Goal: Find specific page/section: Find specific page/section

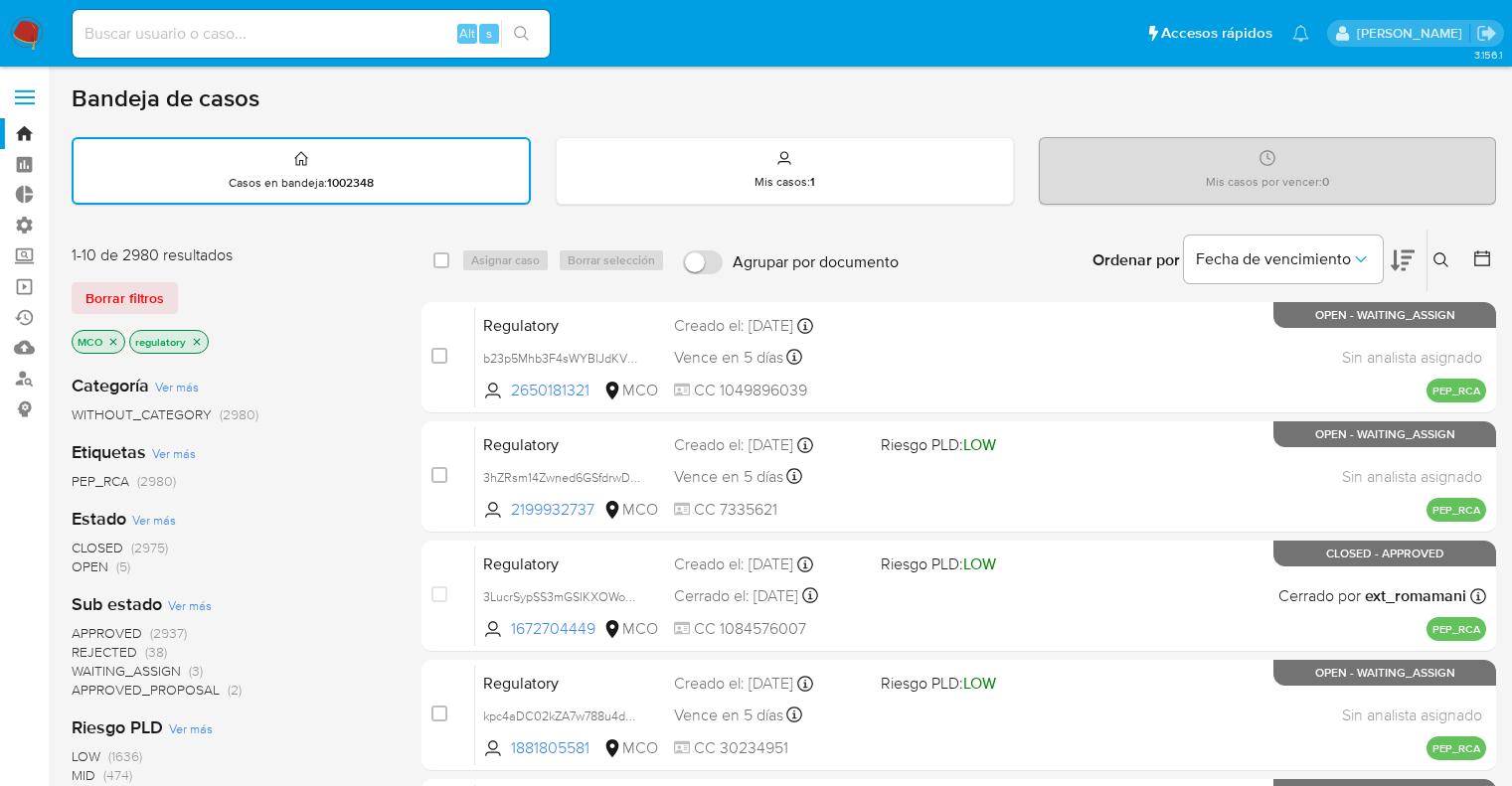
scroll to position [14, 0]
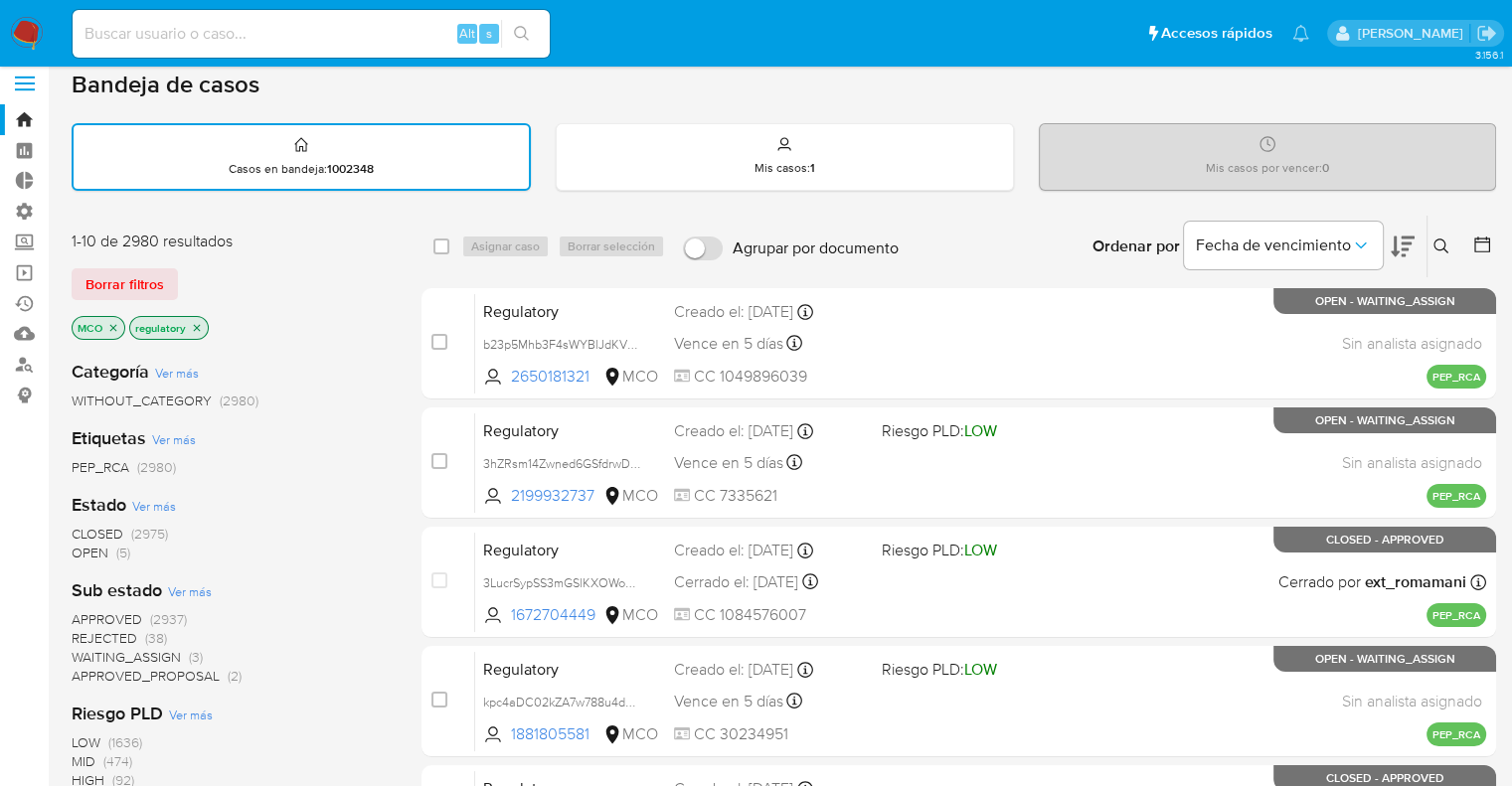
click at [206, 268] on div "Borrar filtros" at bounding box center [231, 284] width 318 height 32
click at [163, 286] on button "Borrar filtros" at bounding box center [125, 284] width 107 height 32
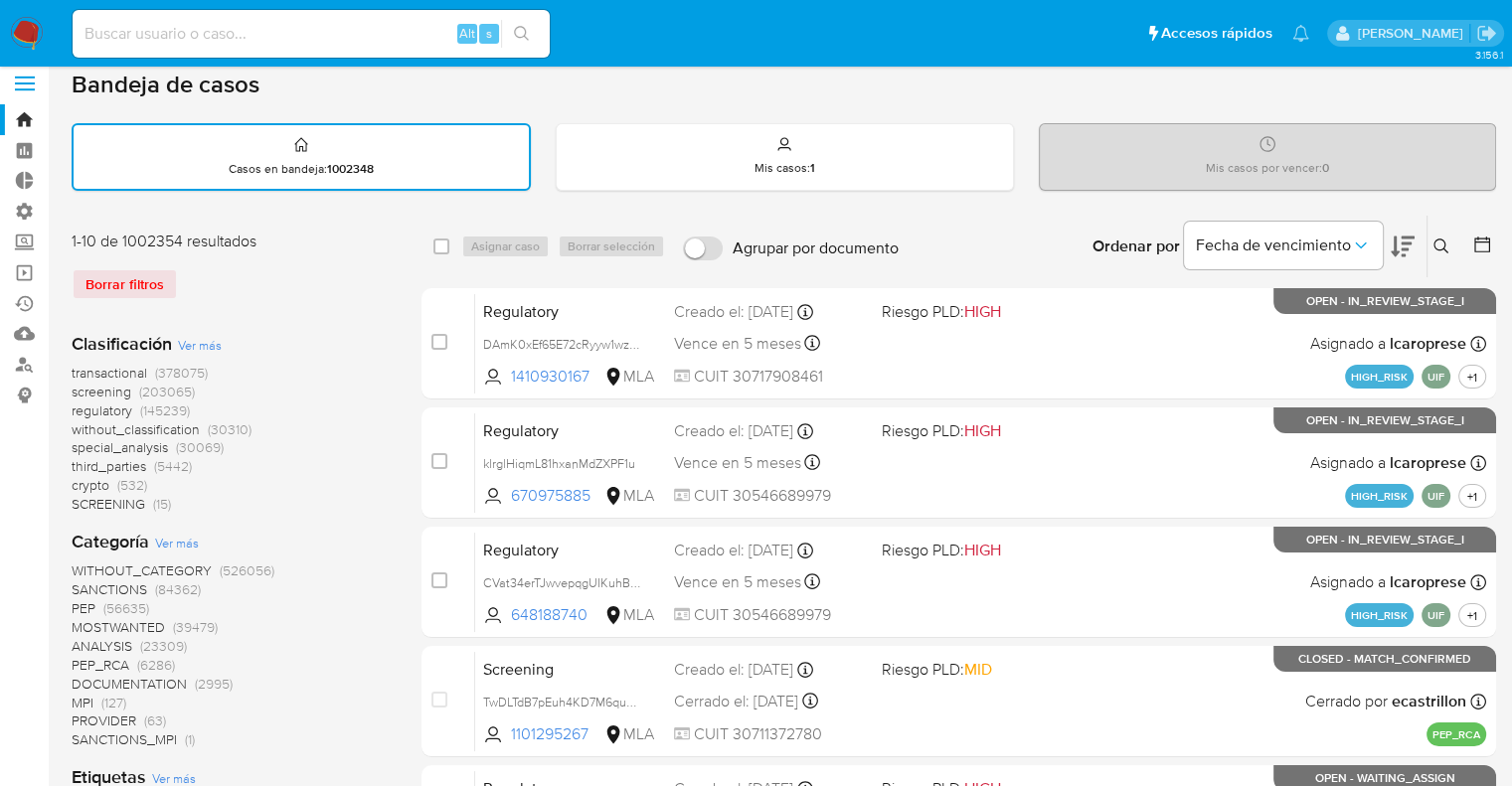
click at [80, 392] on span "screening" at bounding box center [102, 391] width 60 height 20
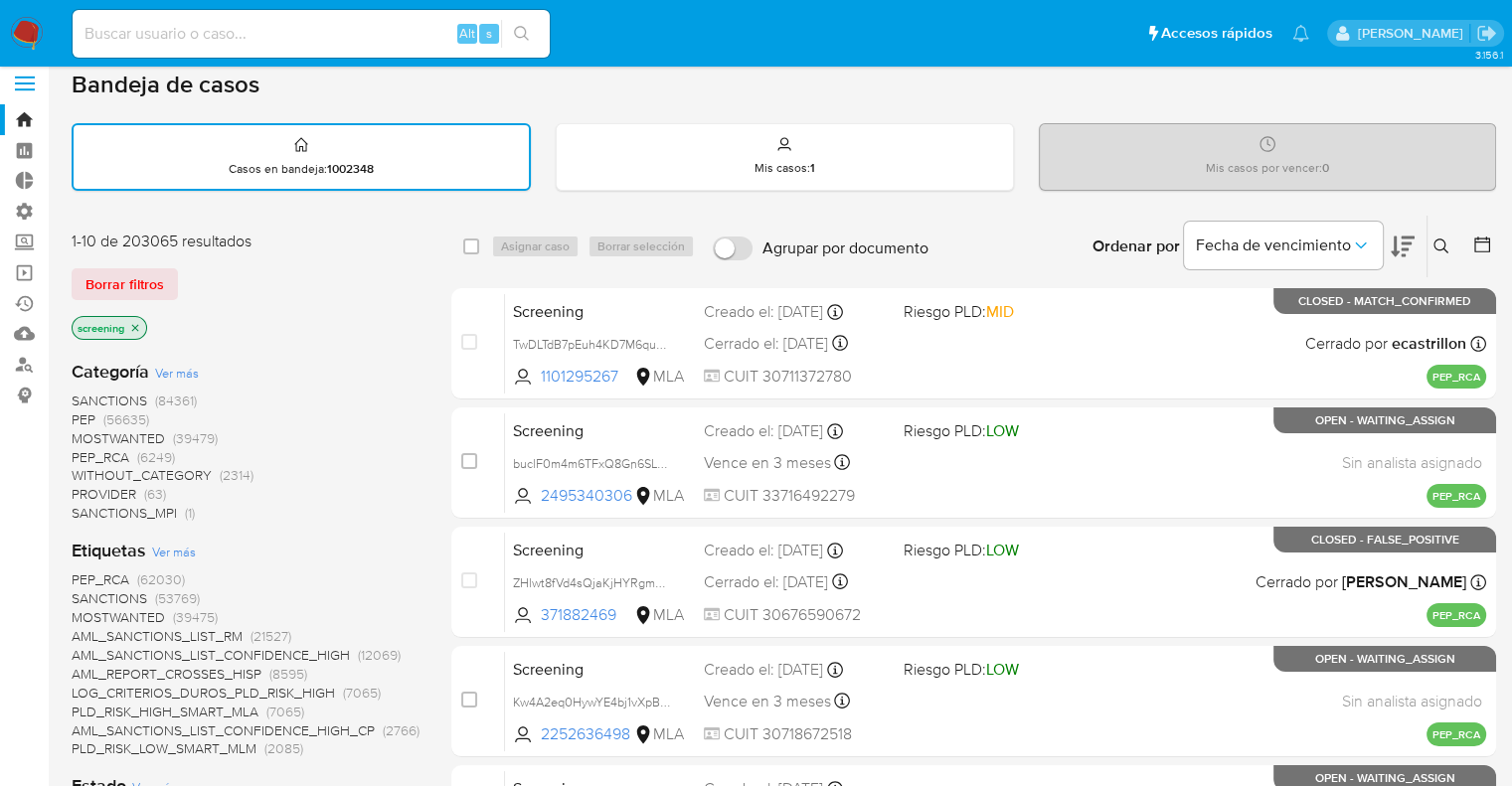
click at [185, 276] on div "Borrar filtros" at bounding box center [231, 284] width 318 height 32
click at [183, 269] on div "Borrar filtros" at bounding box center [231, 284] width 318 height 32
click at [183, 256] on div "1-10 de 203065 resultados Borrar filtros screening" at bounding box center [231, 287] width 318 height 114
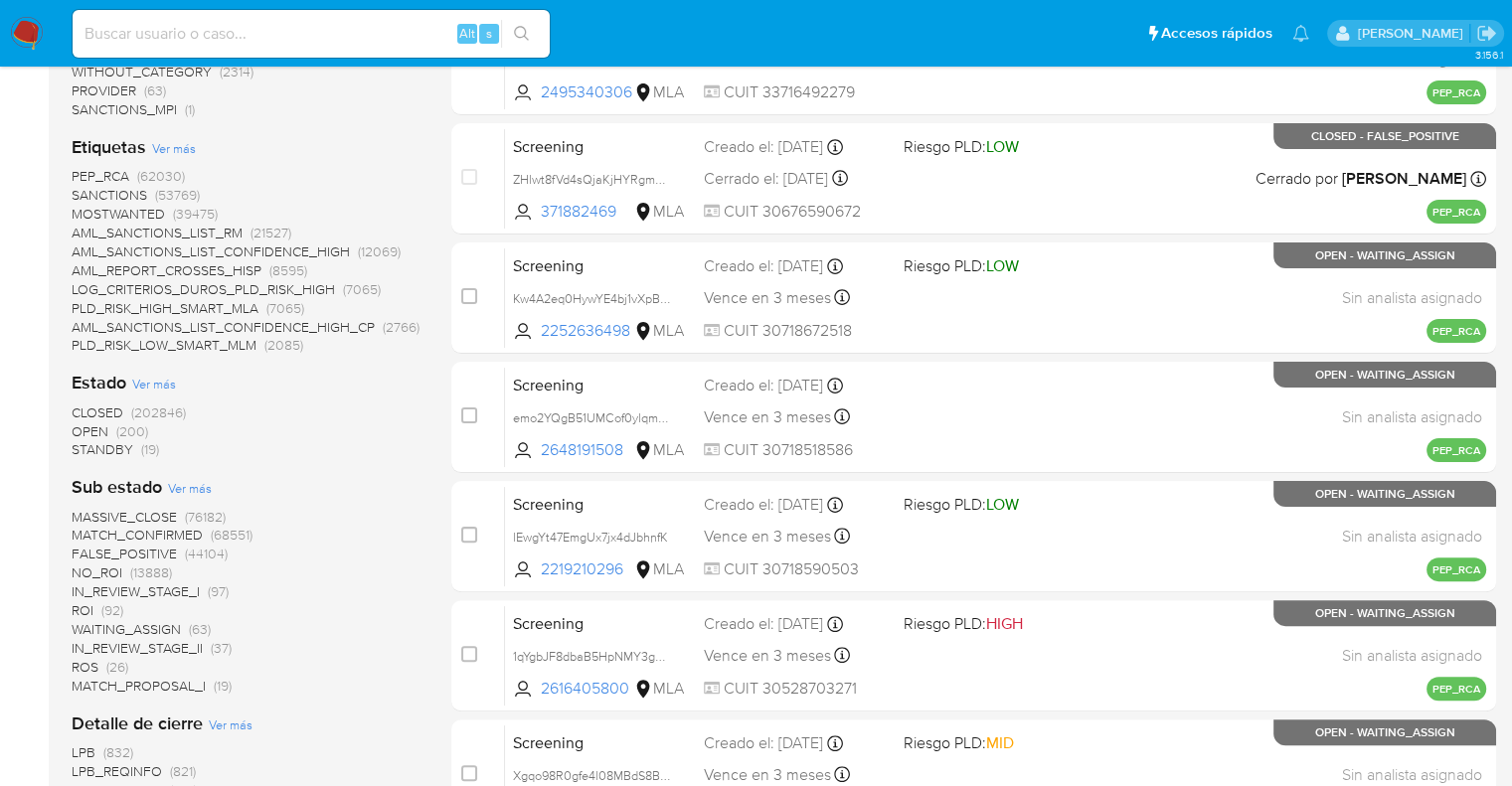
scroll to position [448, 0]
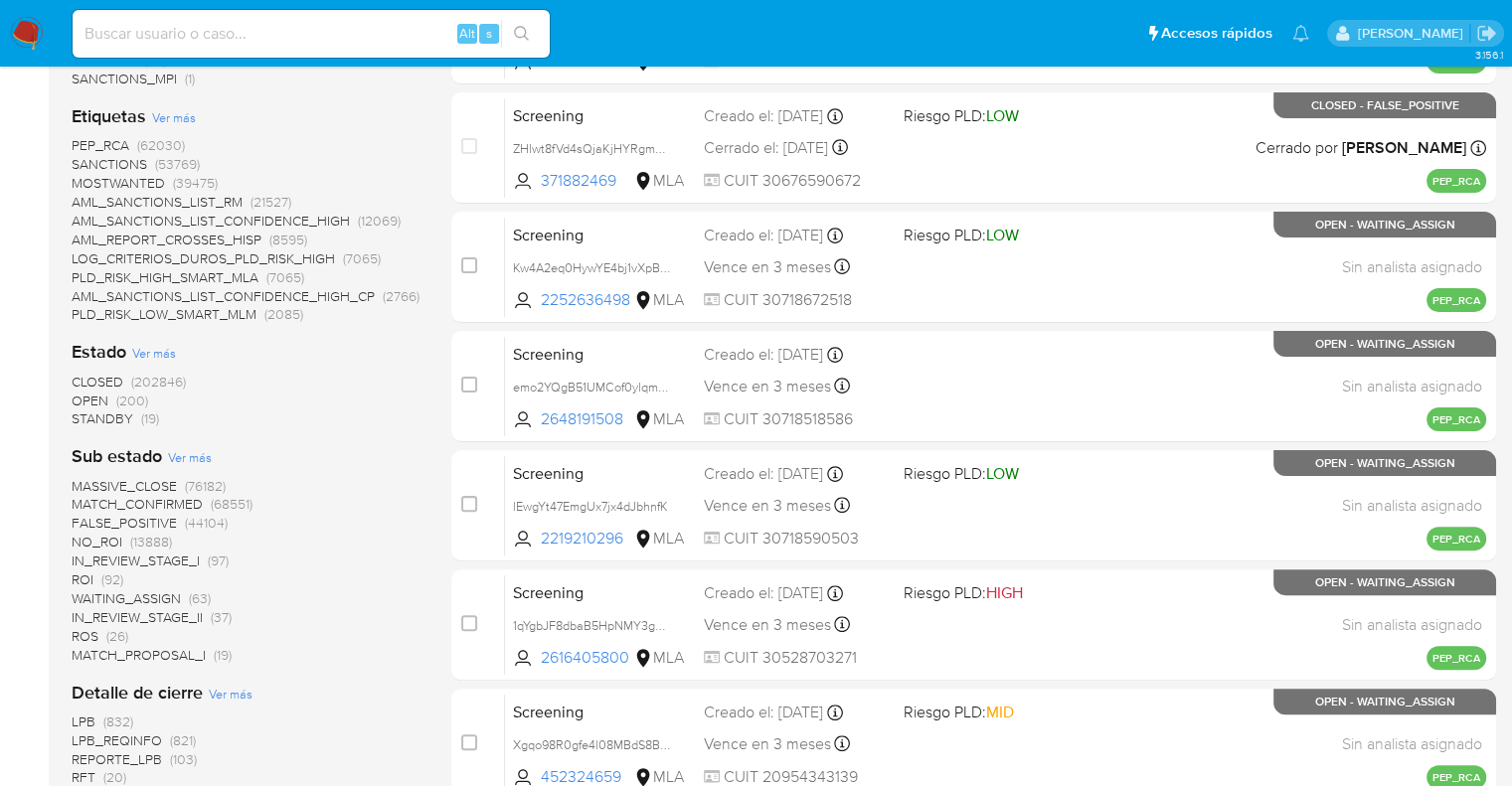
click at [86, 399] on span "OPEN" at bounding box center [90, 400] width 37 height 20
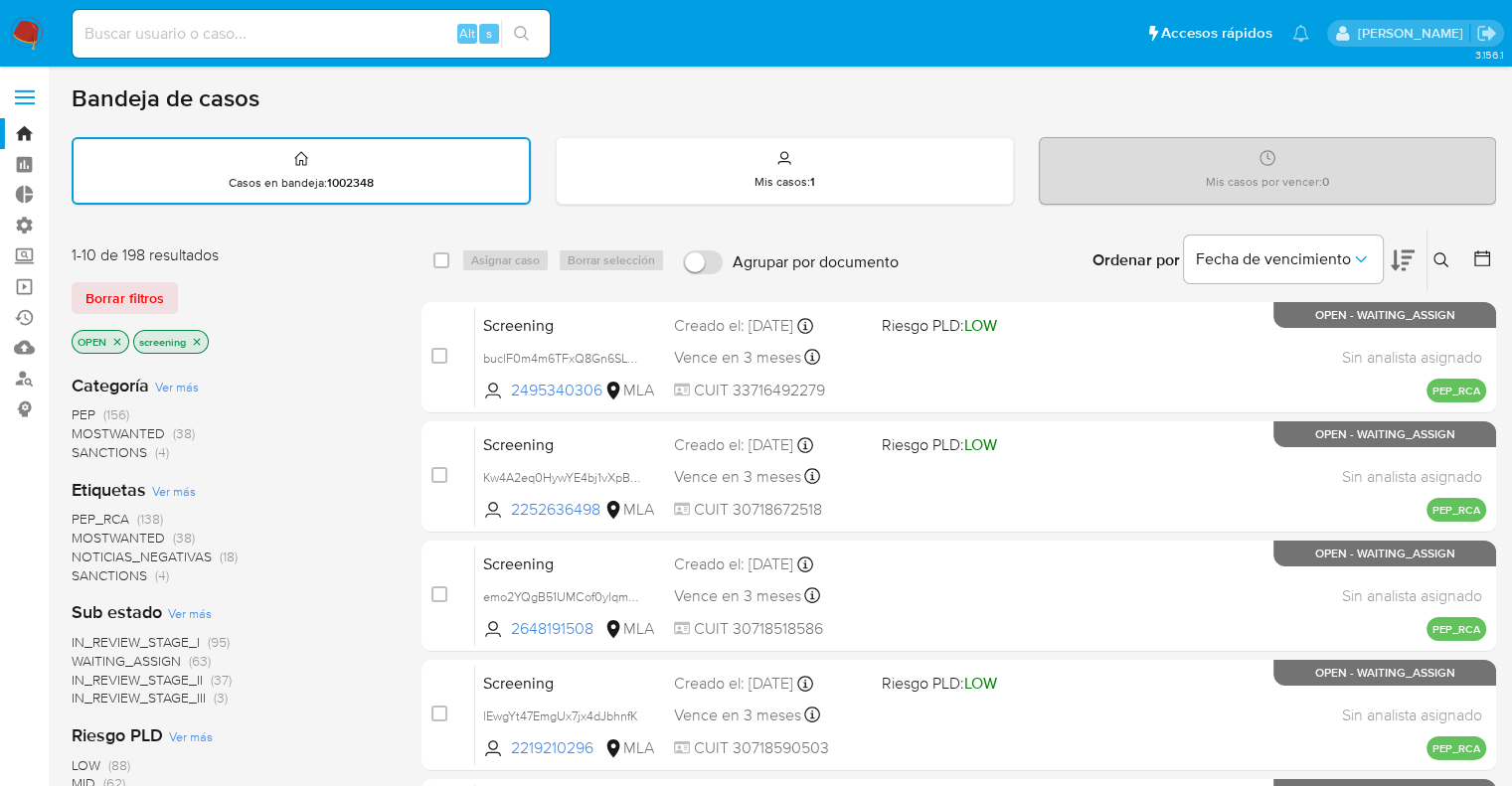
click at [87, 444] on span "SANCTIONS" at bounding box center [110, 452] width 76 height 20
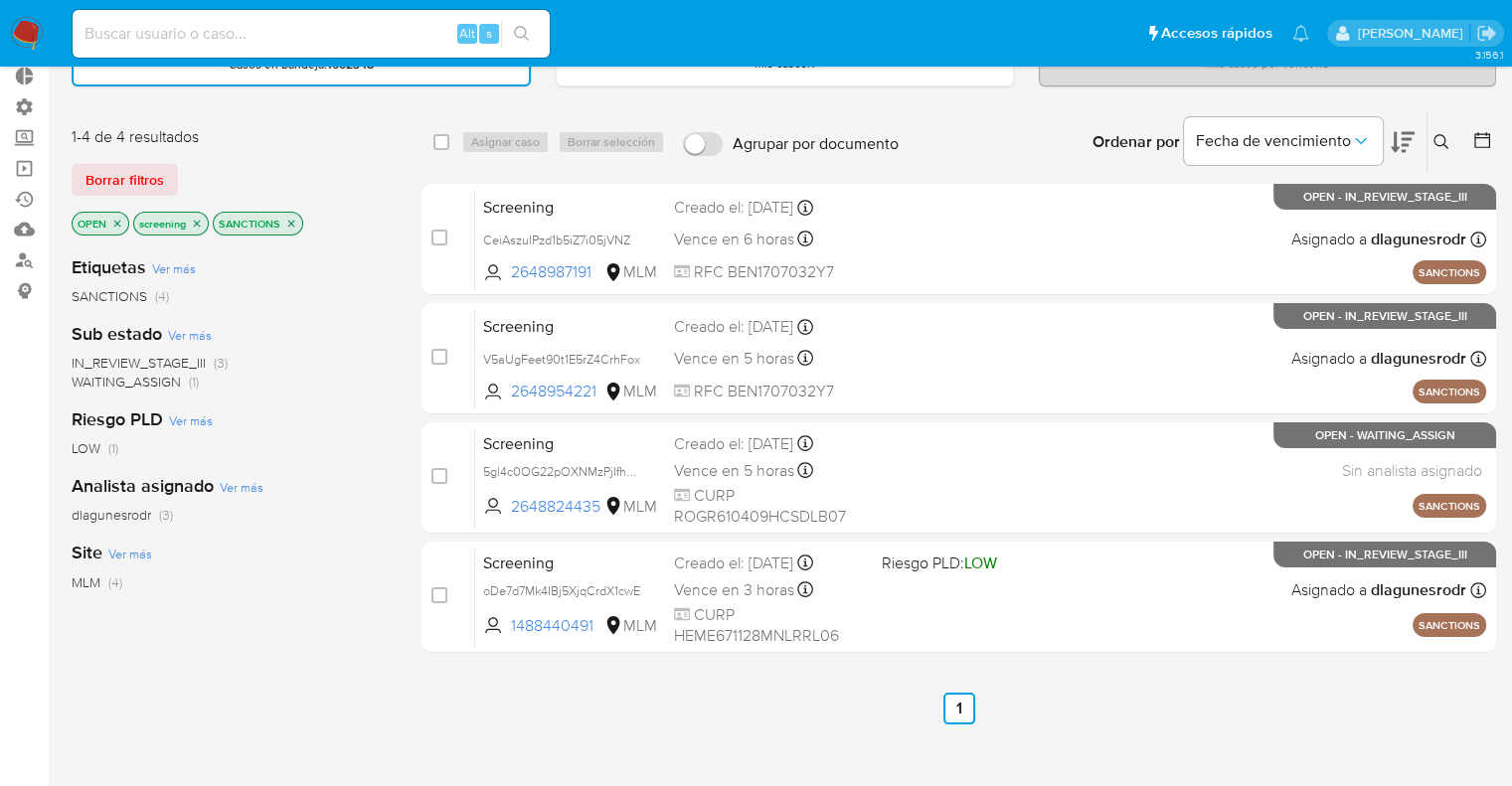
scroll to position [121, 0]
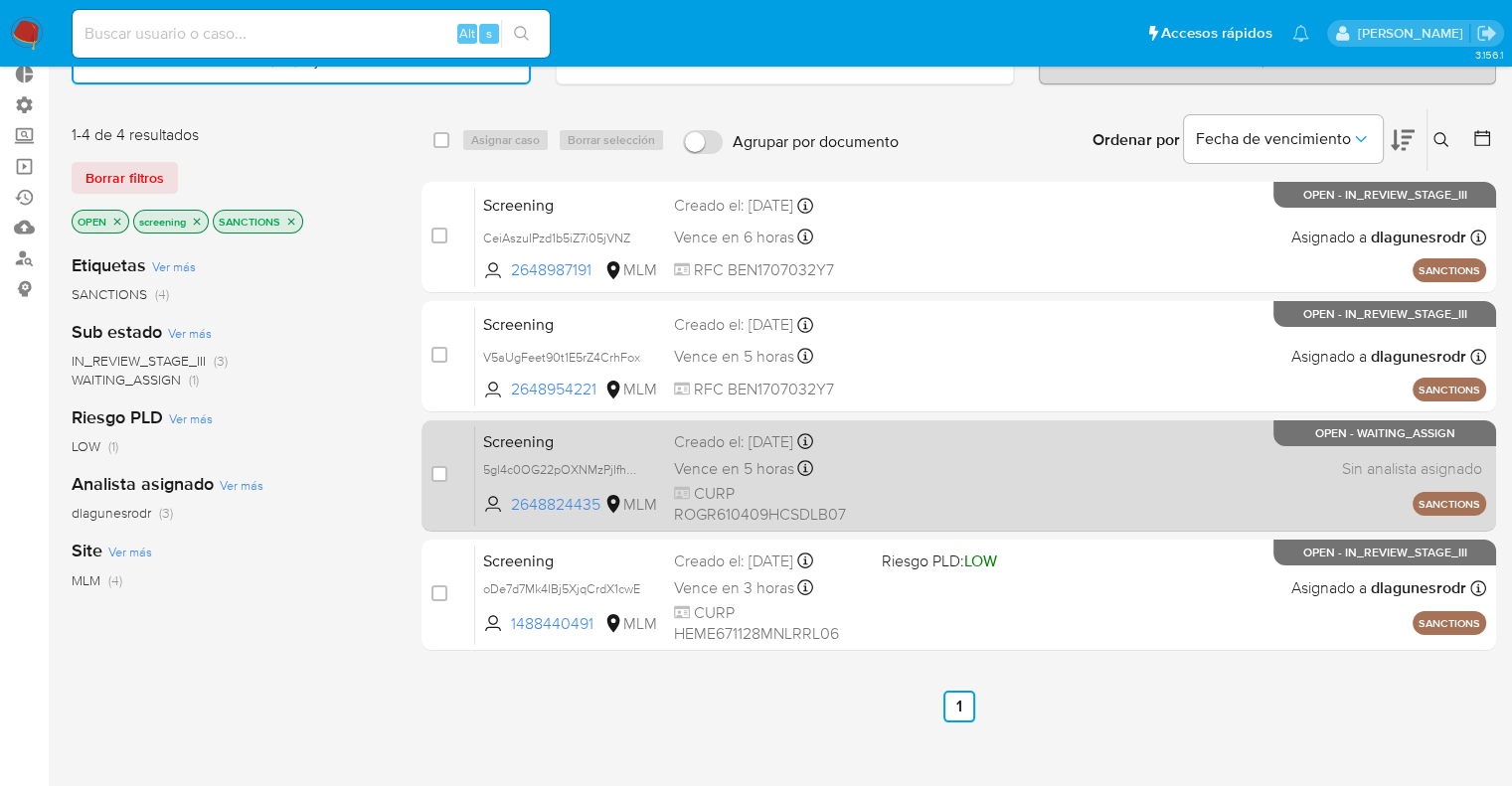
click at [610, 440] on span "Screening" at bounding box center [570, 440] width 175 height 26
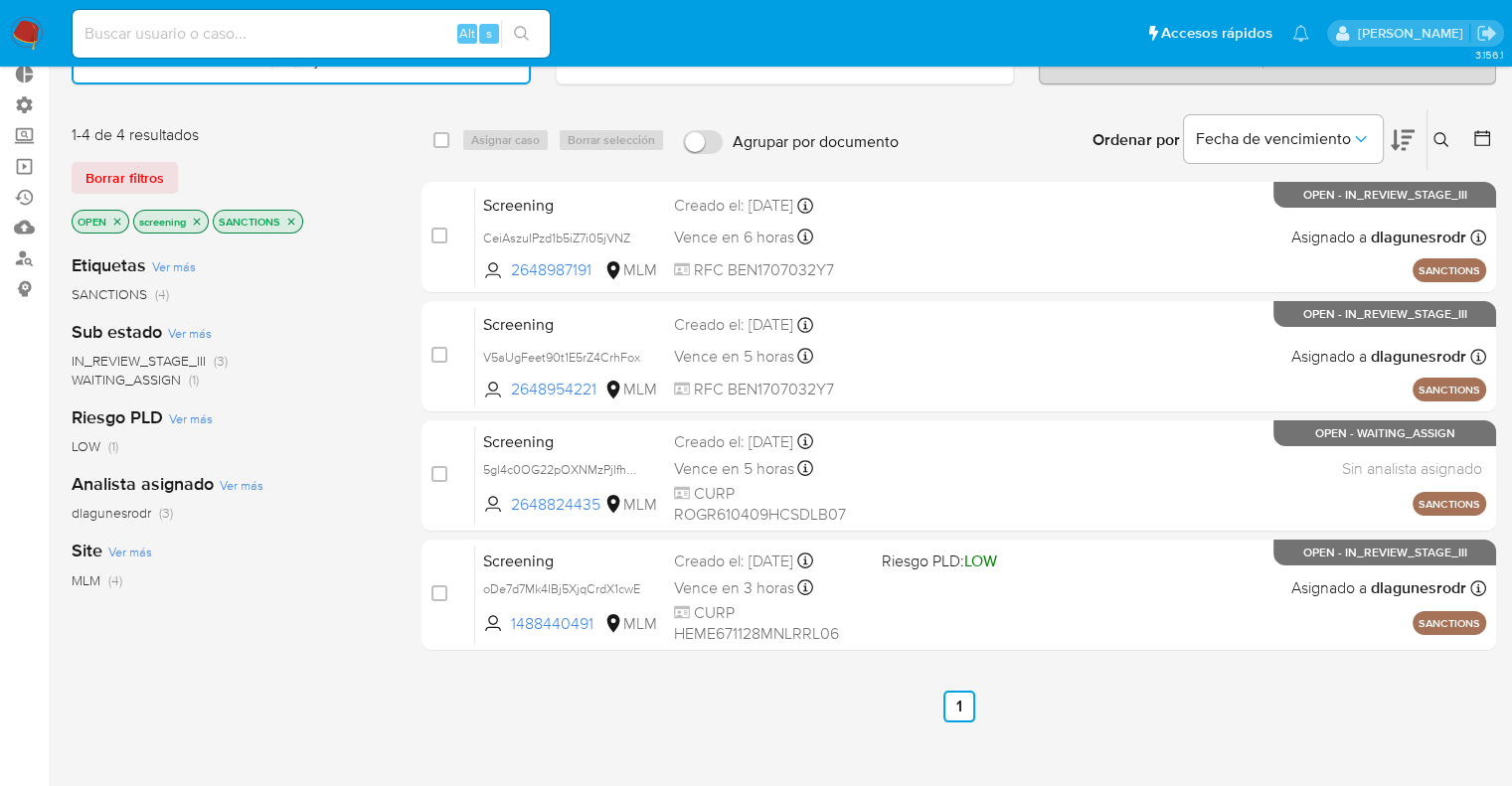
click at [290, 221] on icon "close-filter" at bounding box center [291, 221] width 12 height 12
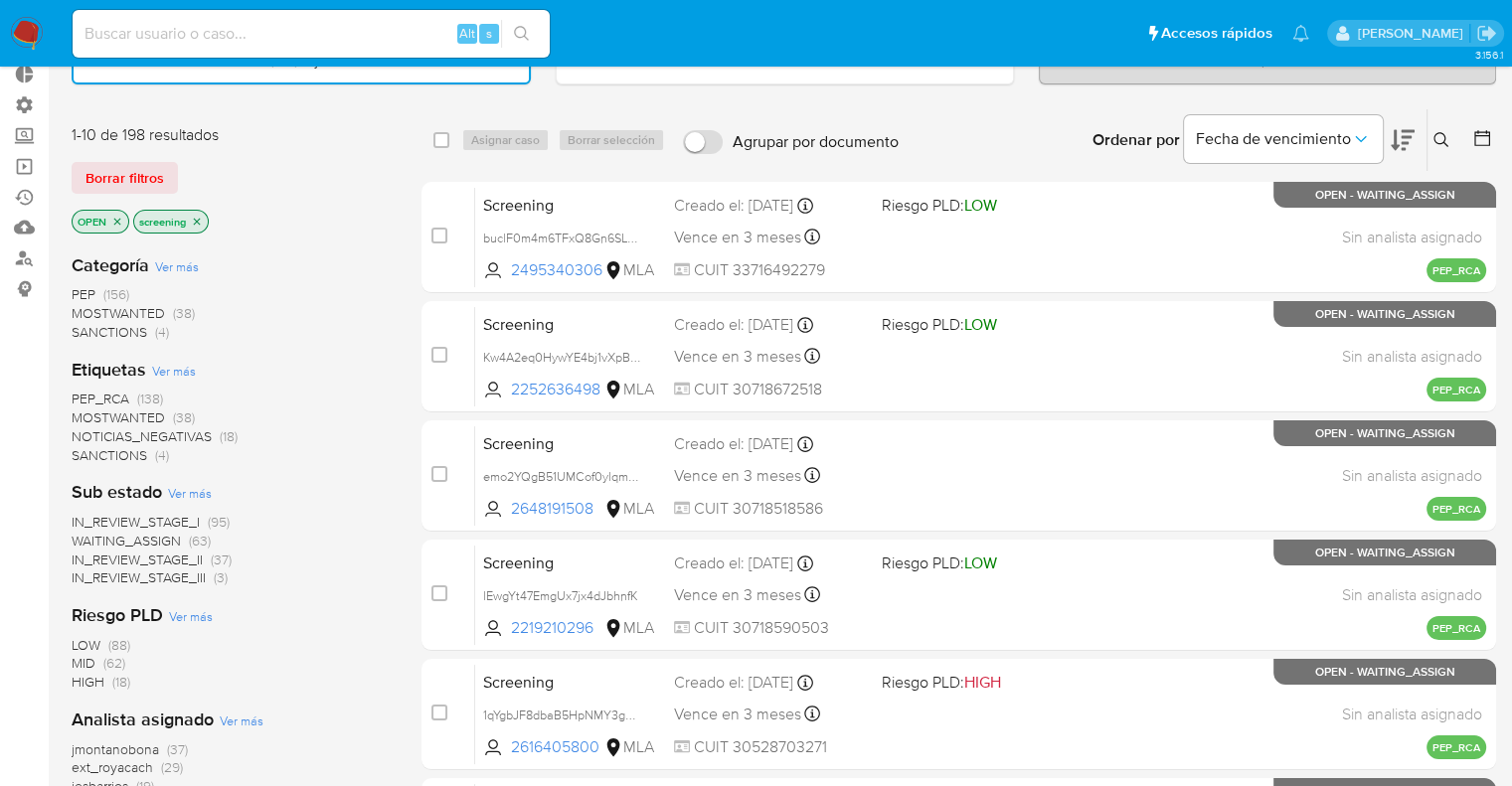
click at [88, 412] on span "MOSTWANTED" at bounding box center [119, 417] width 94 height 20
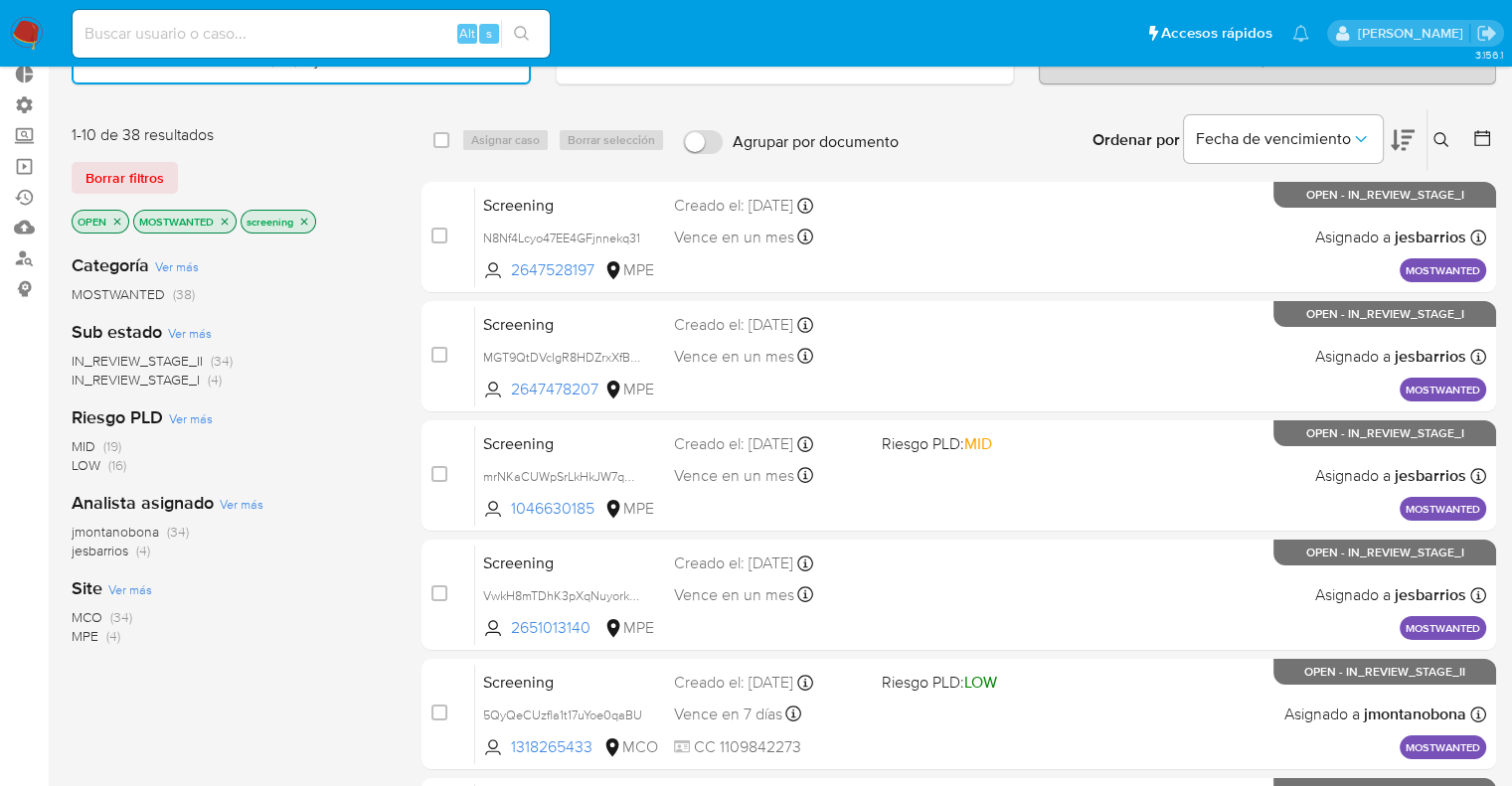
click at [73, 384] on span "IN_REVIEW_STAGE_I" at bounding box center [136, 380] width 128 height 20
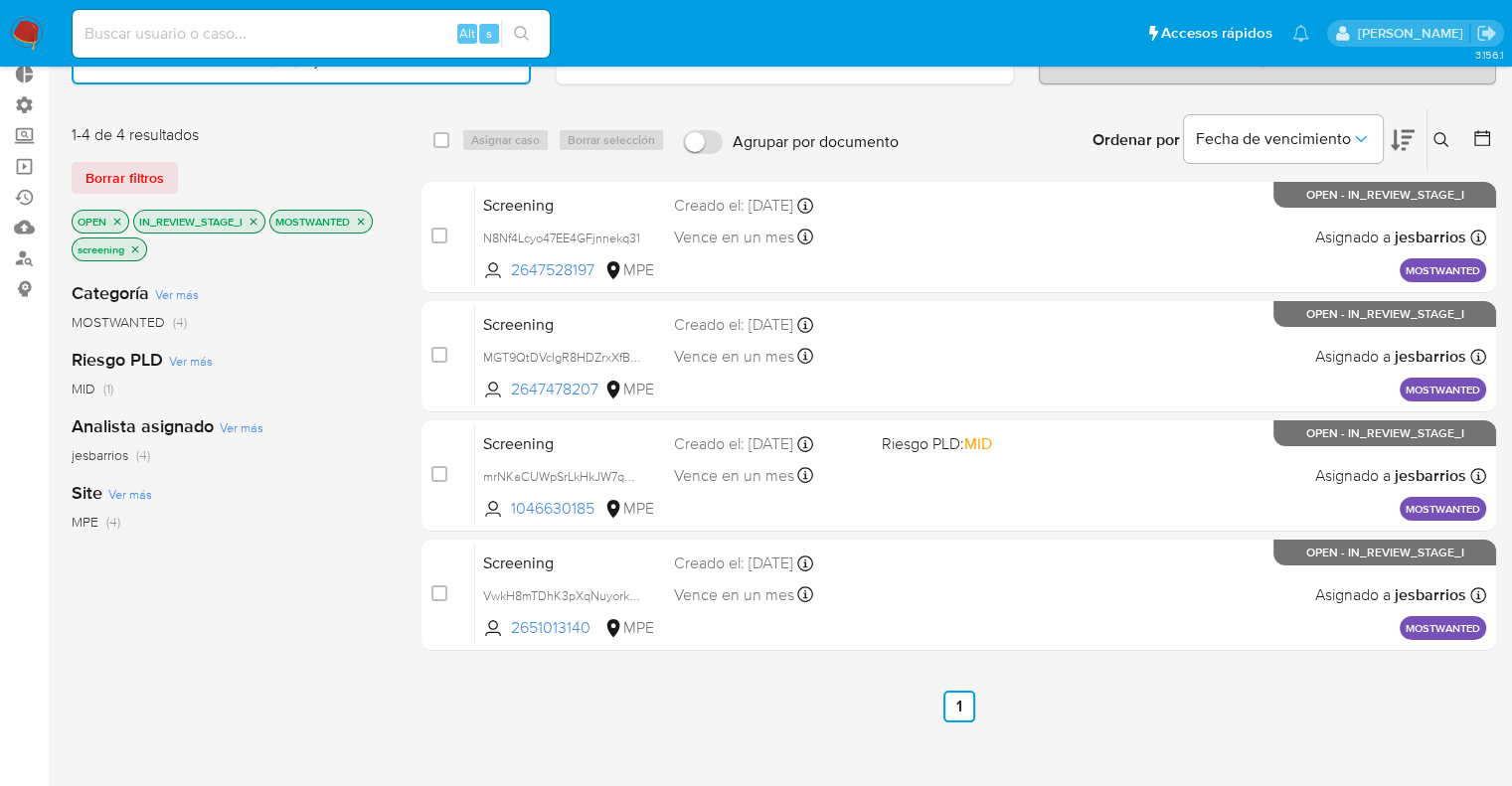
click at [256, 217] on icon "close-filter" at bounding box center [253, 220] width 7 height 7
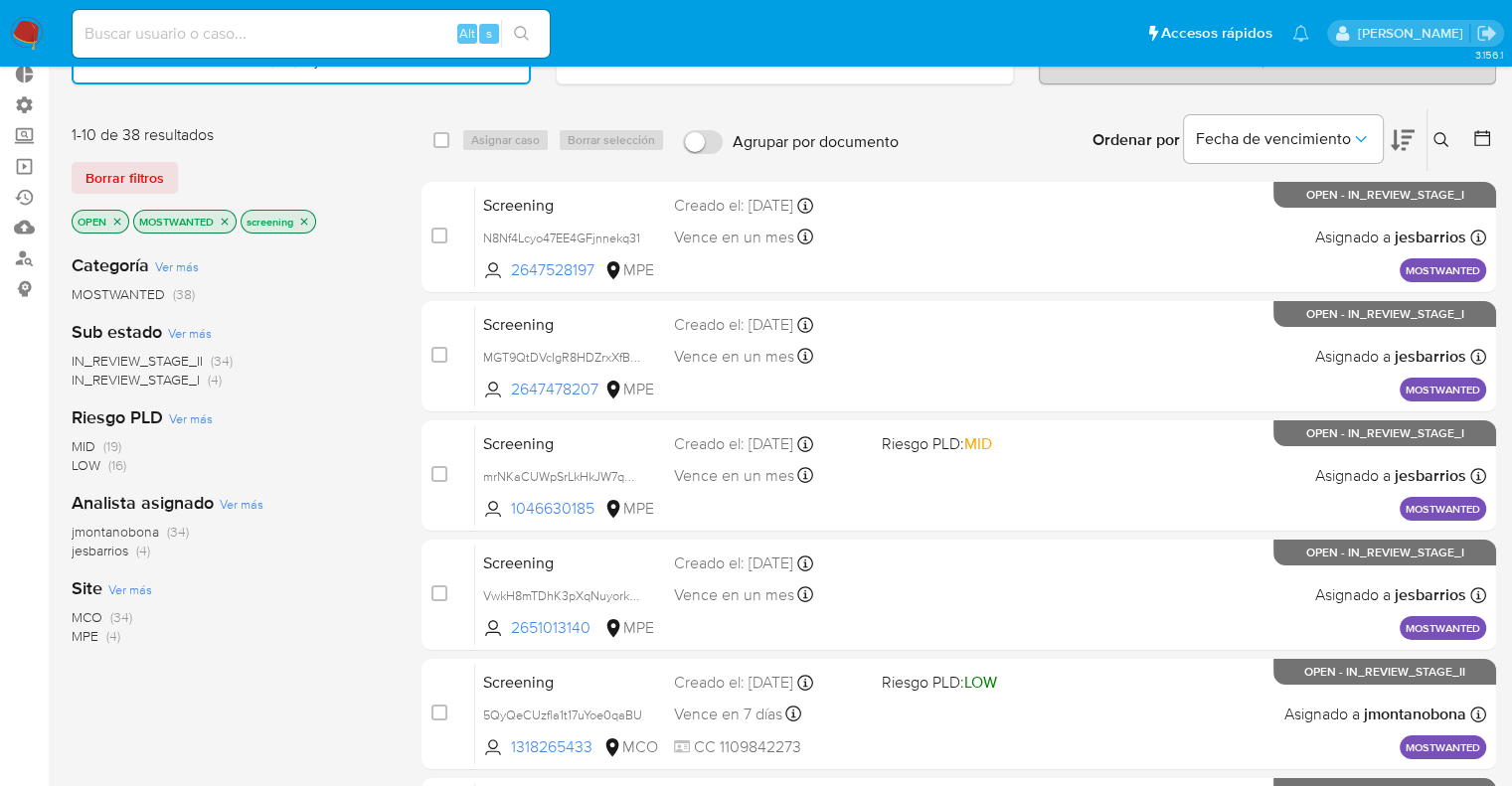
click at [223, 219] on icon "close-filter" at bounding box center [225, 220] width 7 height 7
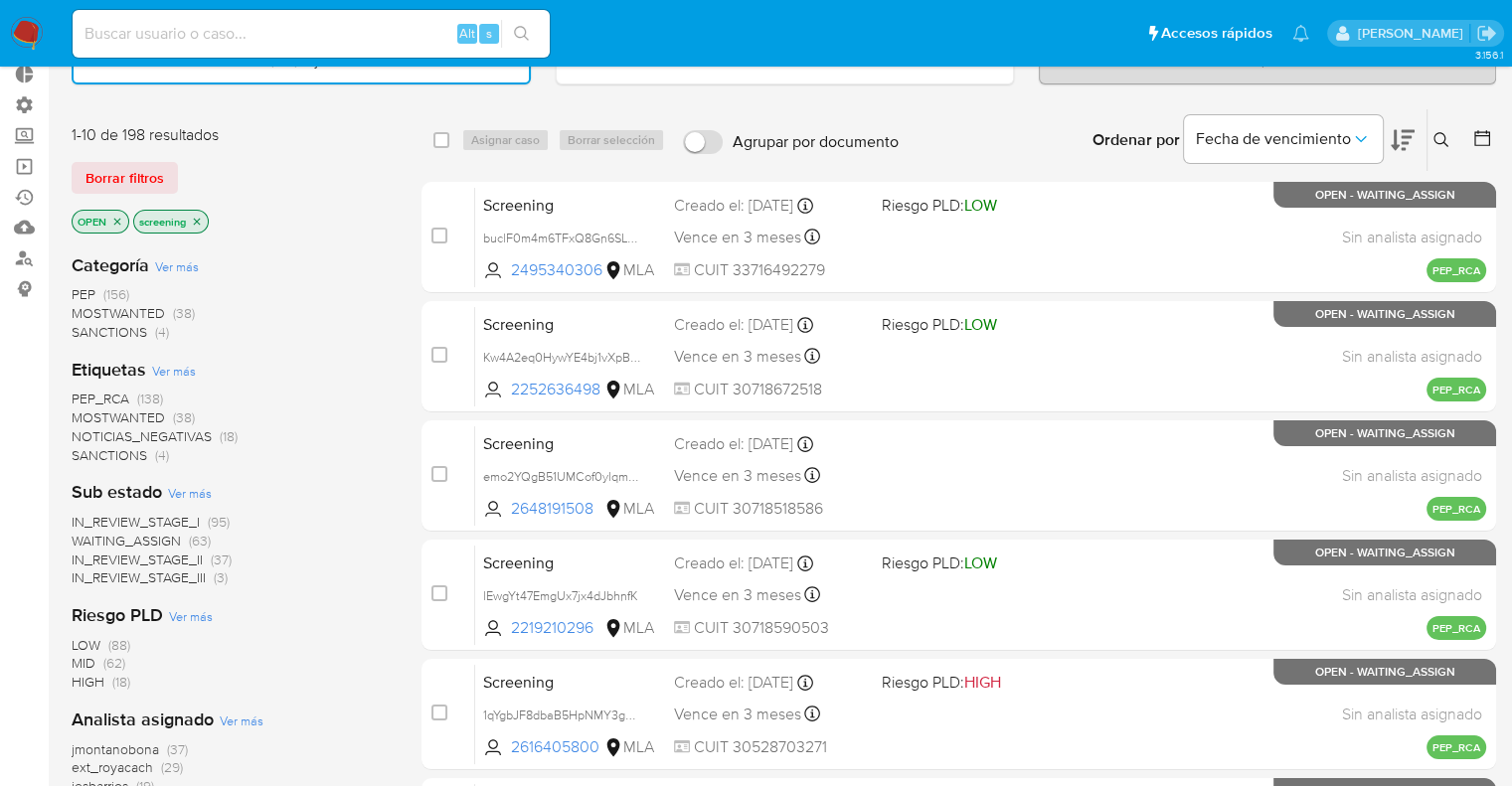
click at [74, 393] on span "PEP_RCA" at bounding box center [101, 398] width 58 height 20
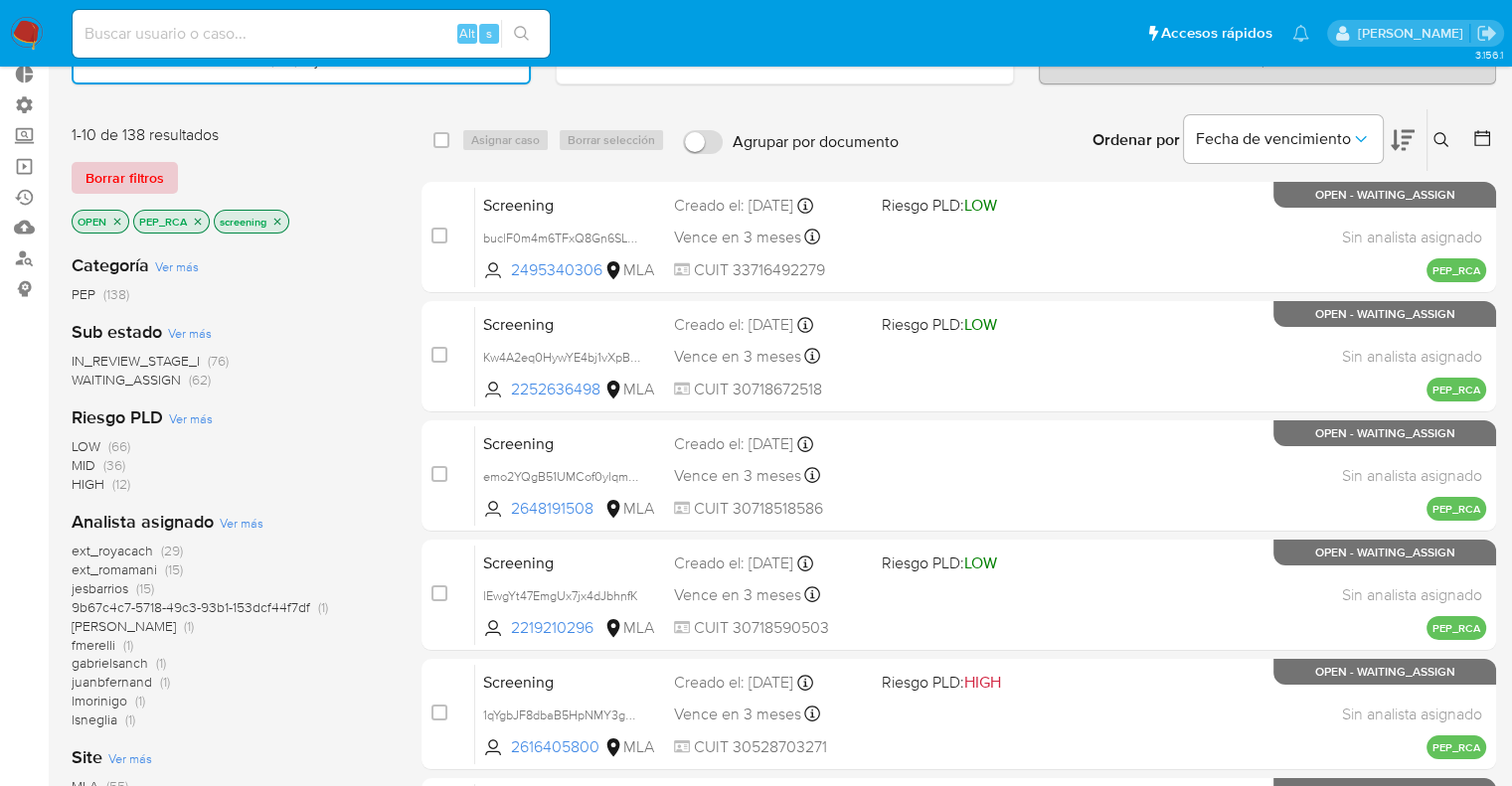
click at [171, 186] on button "Borrar filtros" at bounding box center [125, 178] width 107 height 32
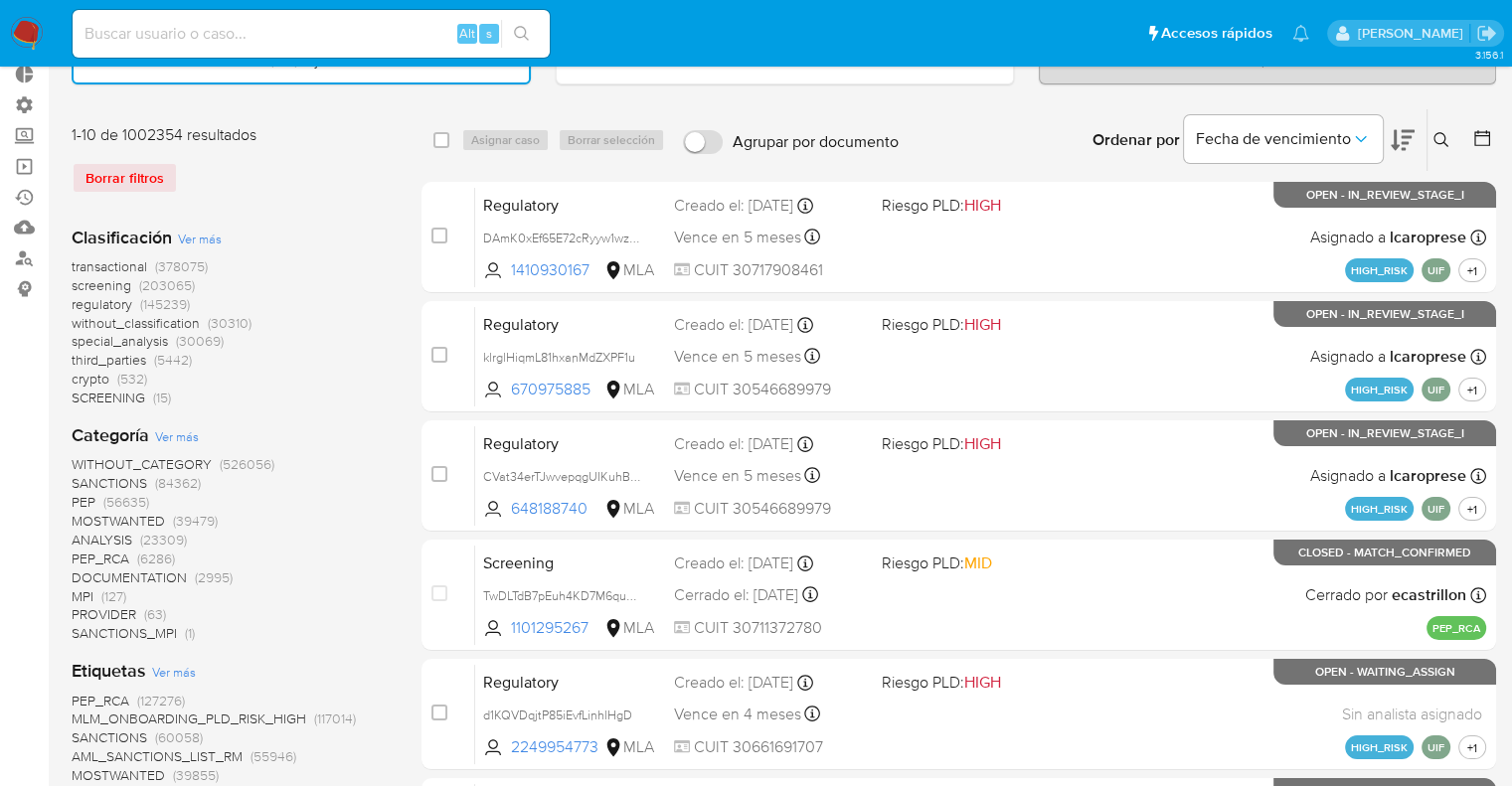
click at [76, 297] on span "regulatory" at bounding box center [102, 304] width 61 height 20
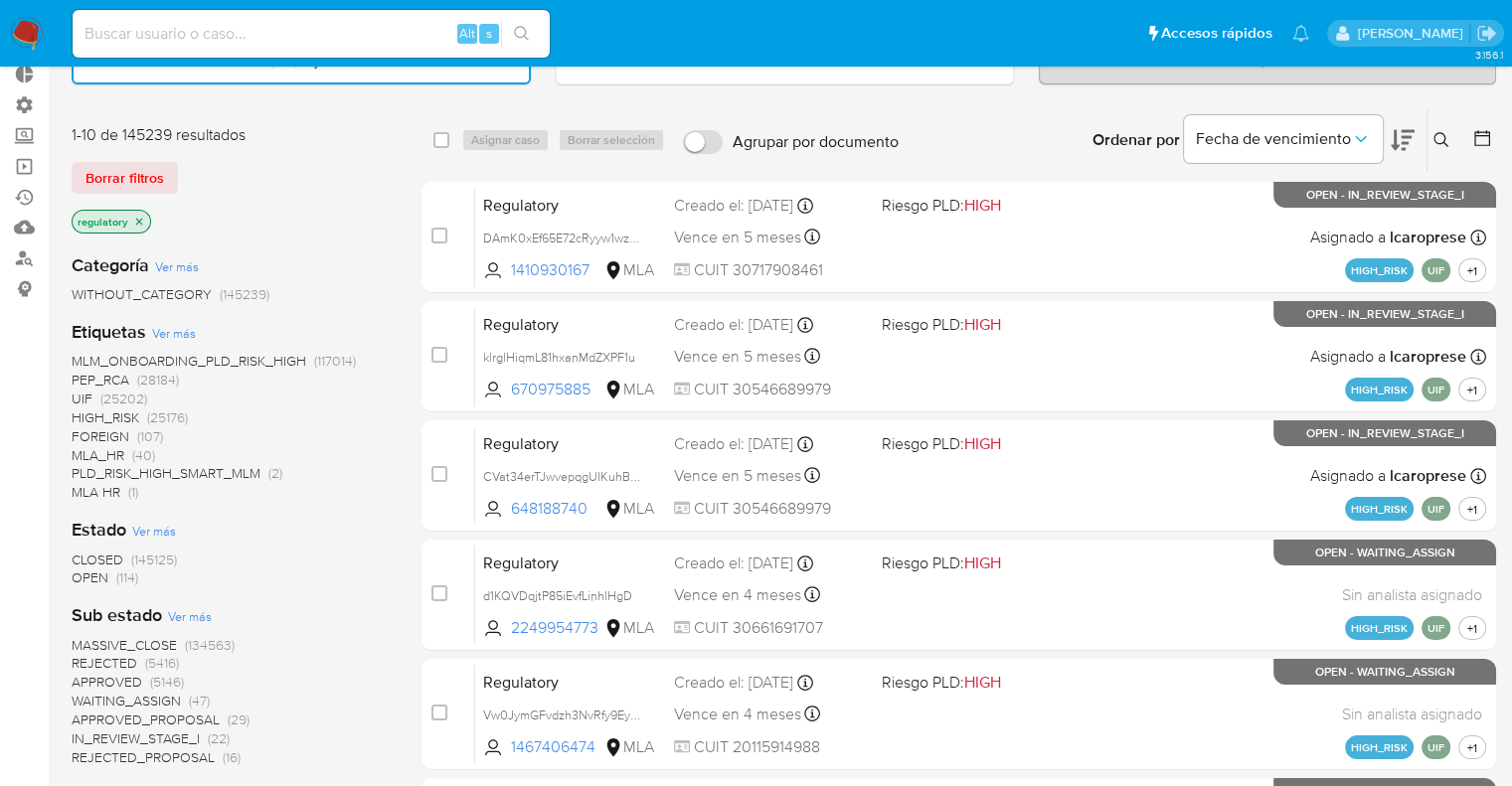
click at [84, 573] on span "OPEN" at bounding box center [90, 578] width 37 height 20
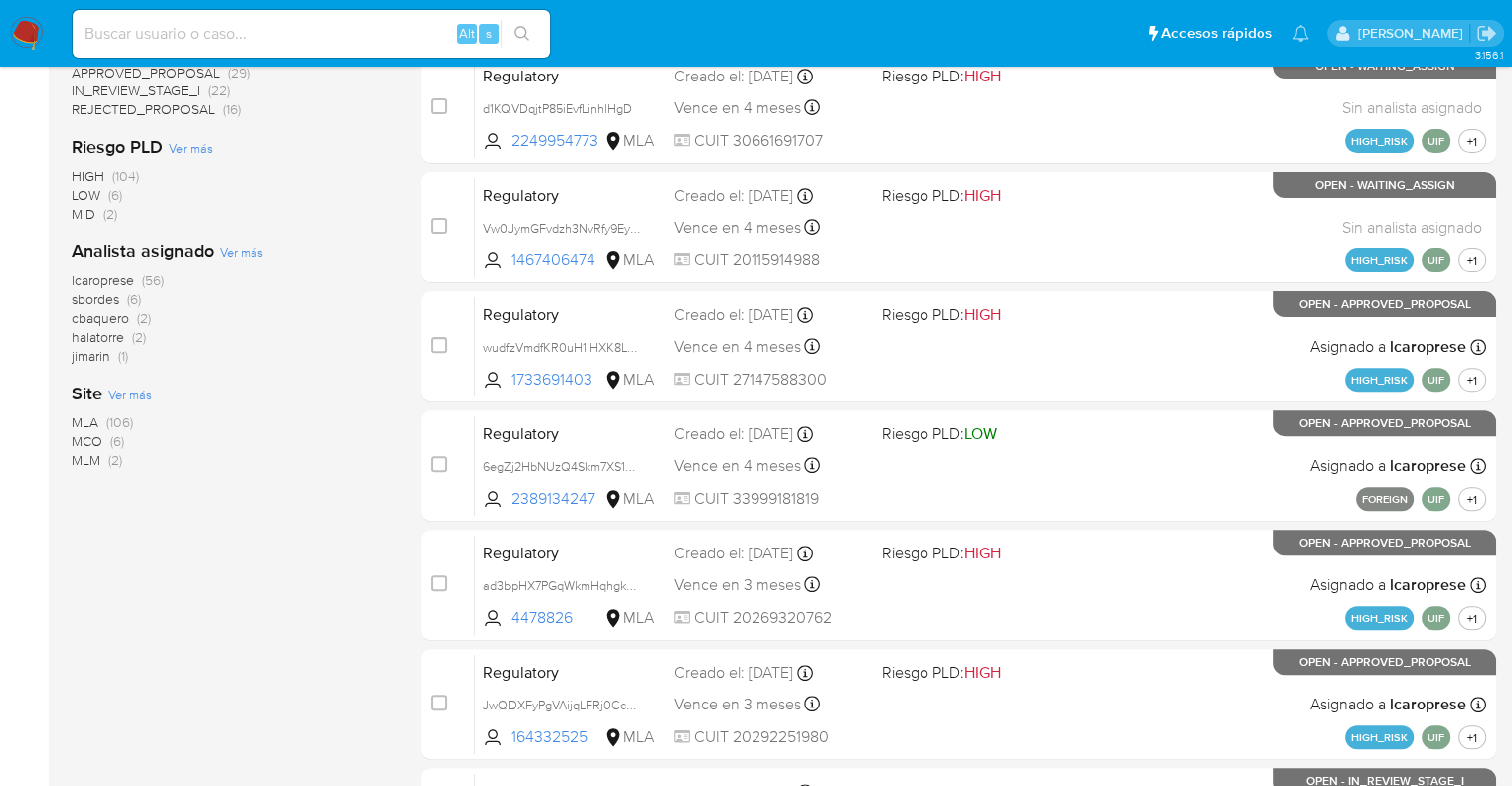
scroll to position [616, 0]
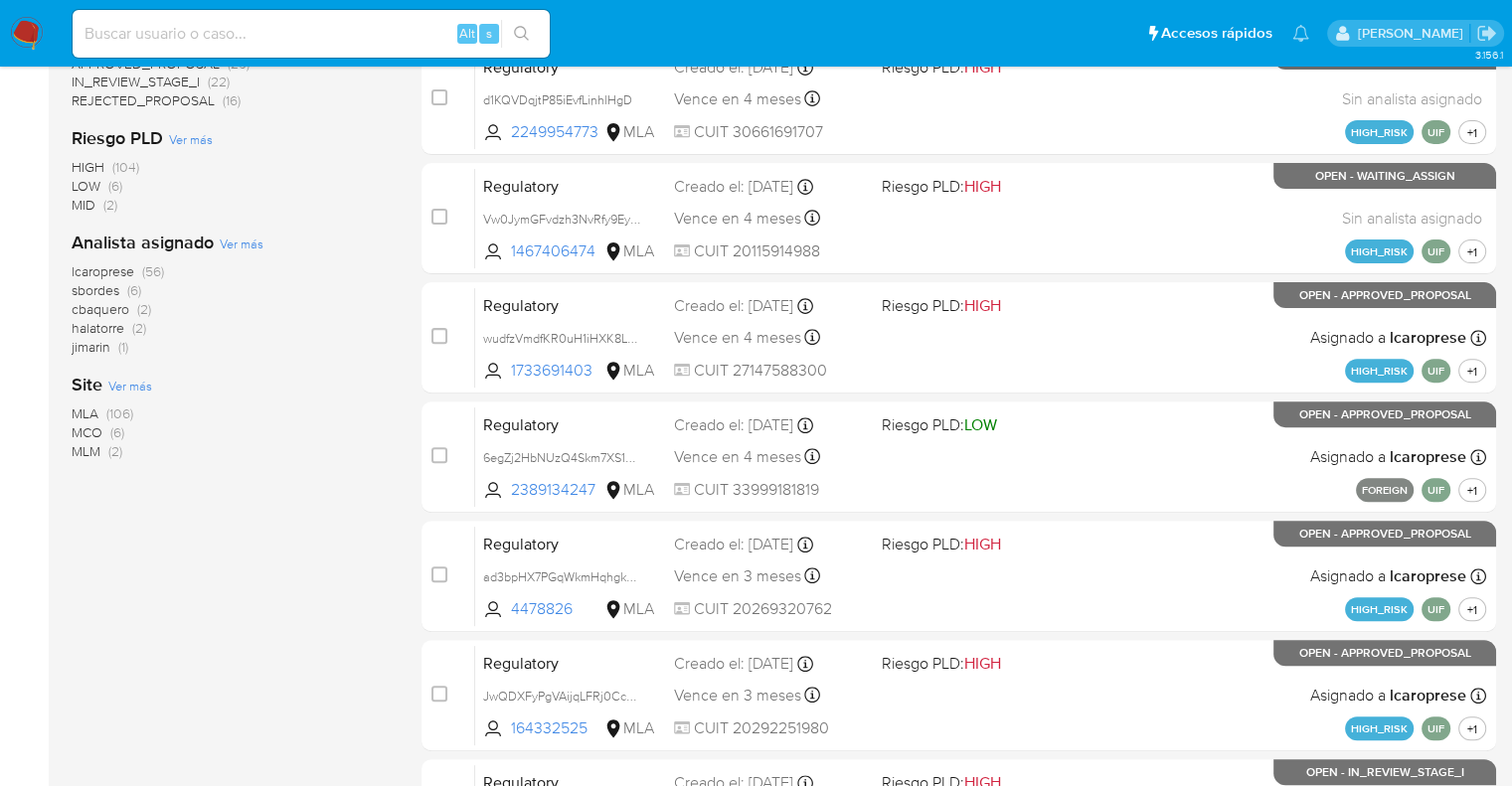
click at [85, 428] on span "MCO" at bounding box center [87, 432] width 31 height 20
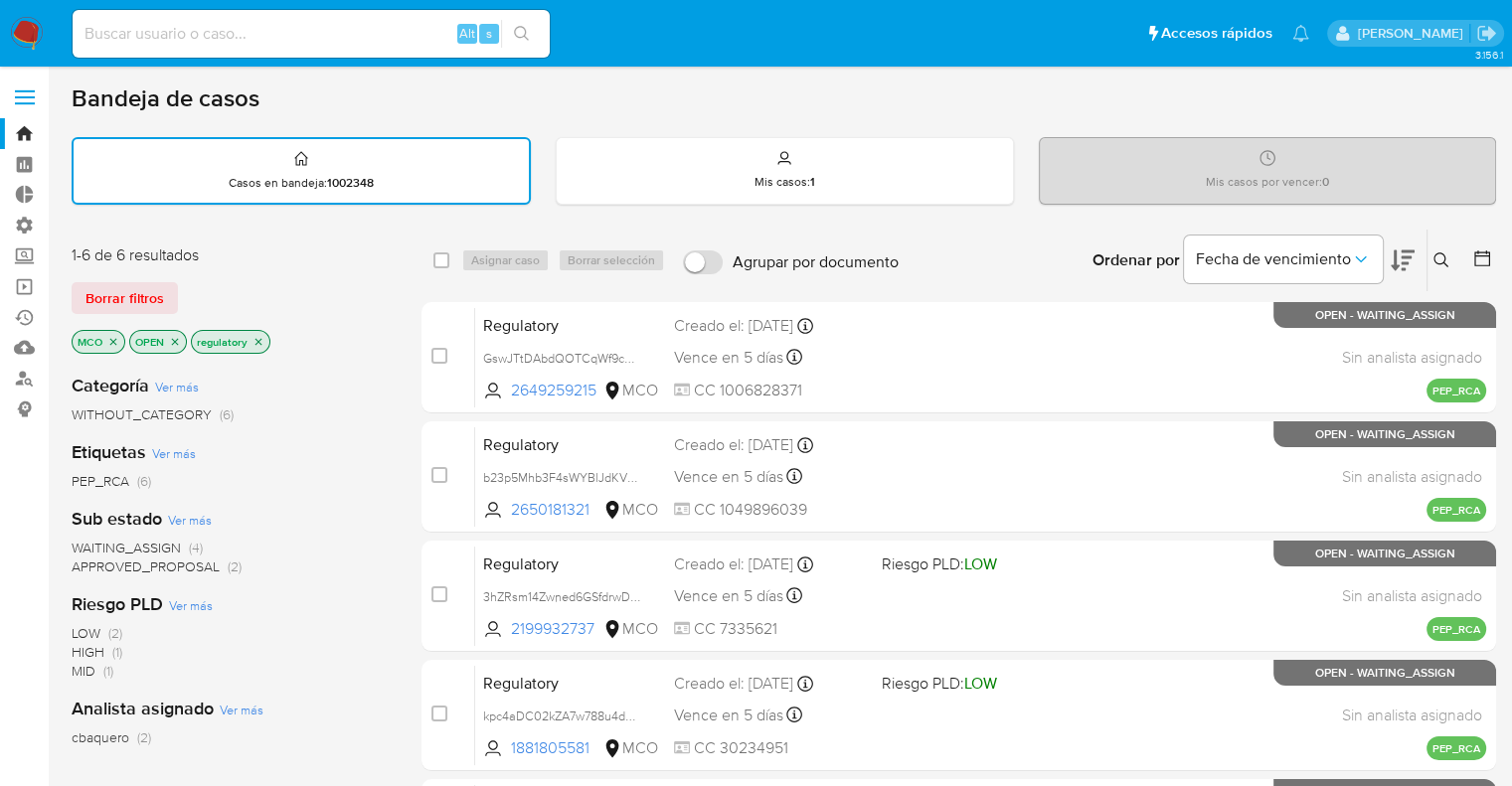
click at [83, 548] on span "WAITING_ASSIGN" at bounding box center [127, 548] width 110 height 20
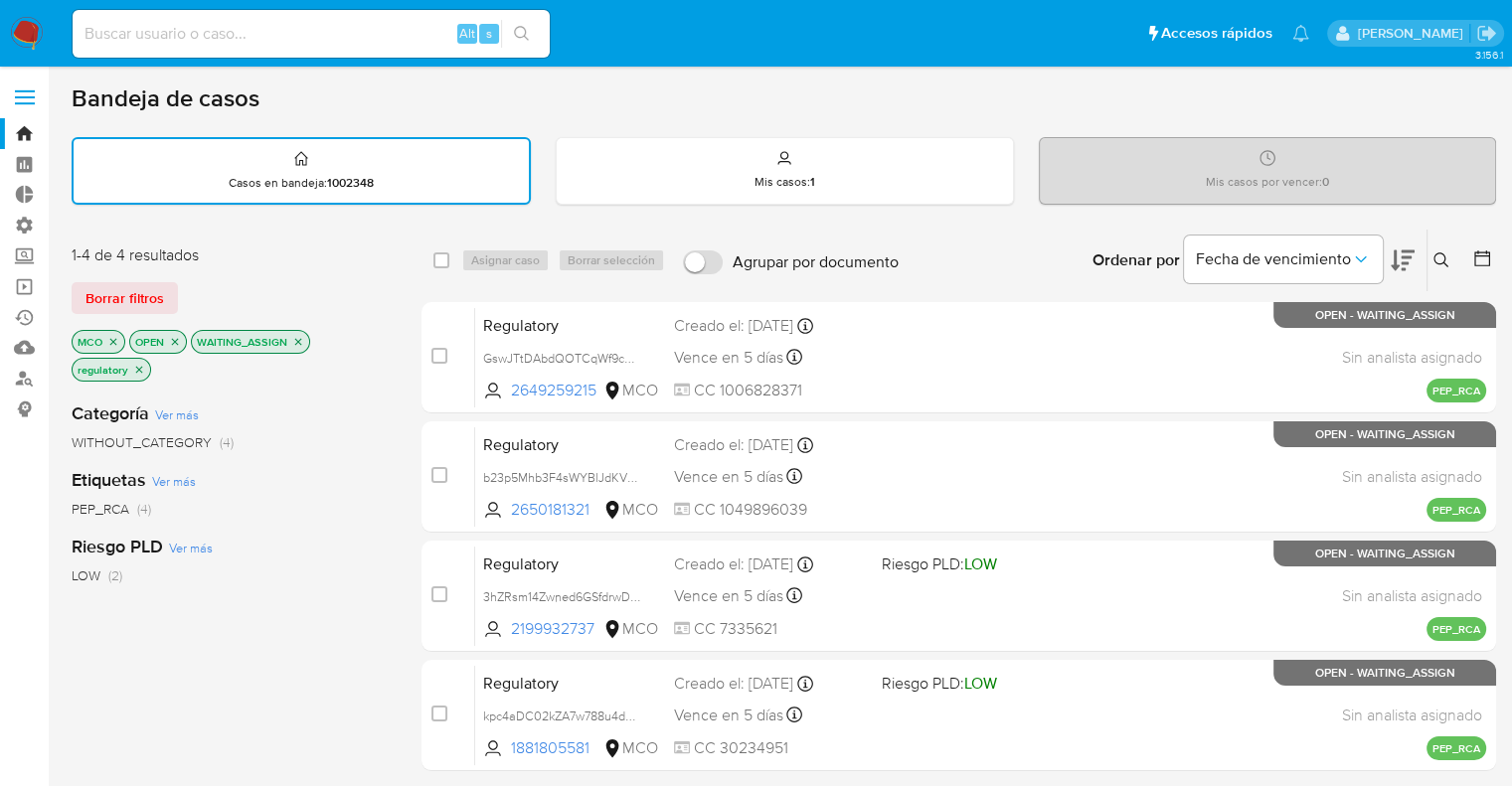
click at [1402, 241] on button at bounding box center [1403, 260] width 24 height 62
click at [171, 295] on button "Borrar filtros" at bounding box center [125, 298] width 107 height 32
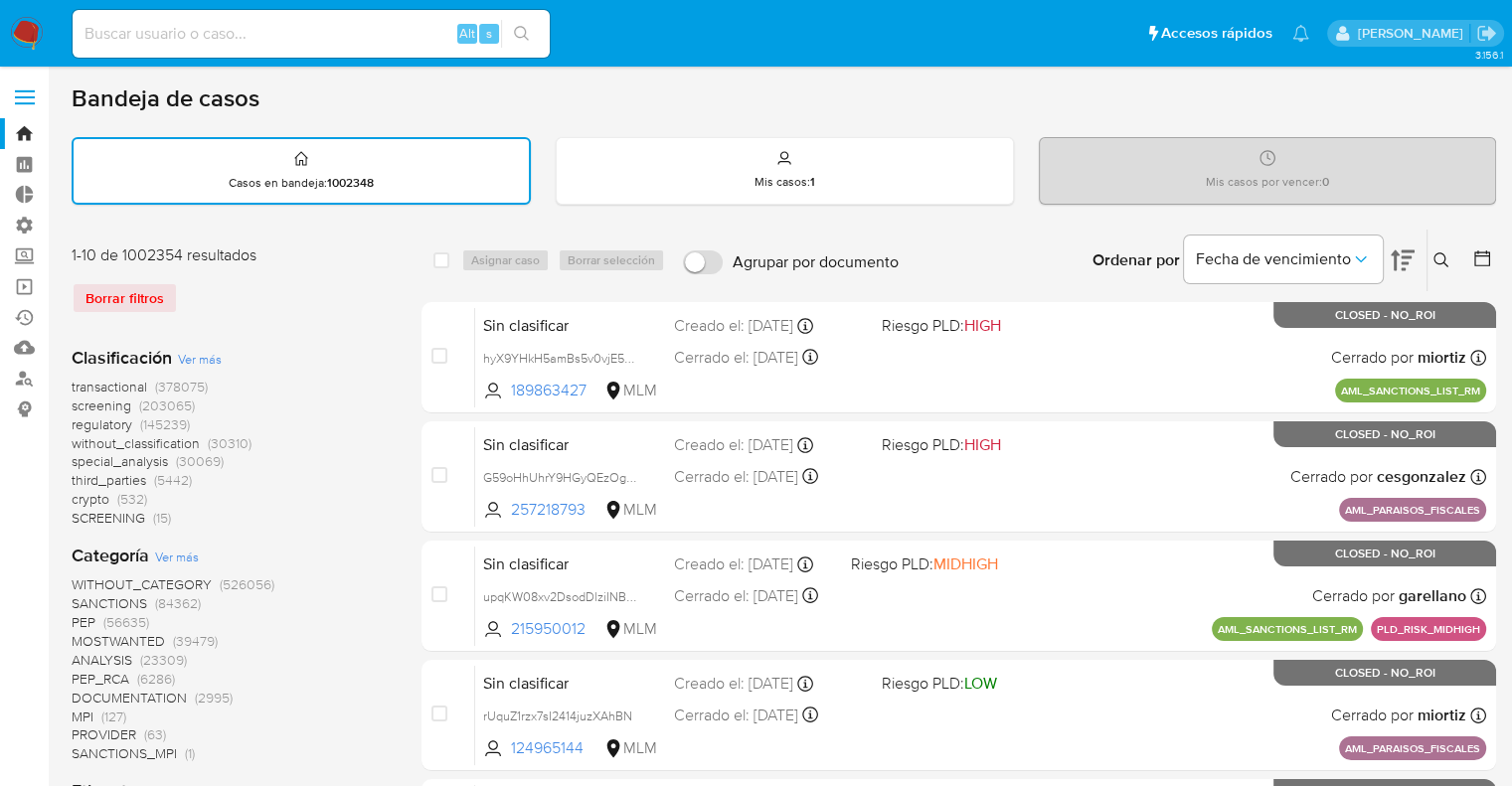
click at [79, 404] on span "screening" at bounding box center [102, 405] width 60 height 20
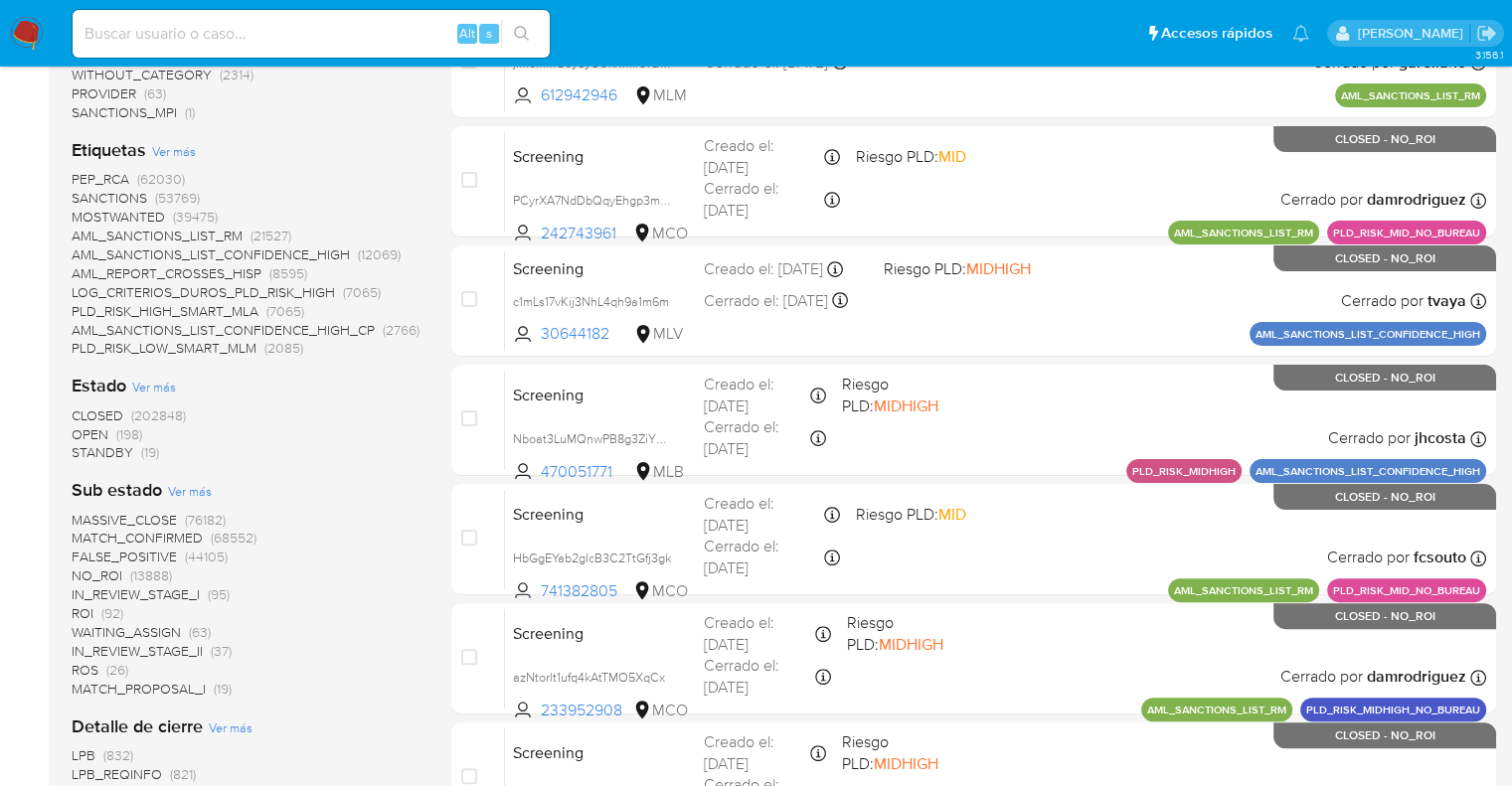
scroll to position [441, 0]
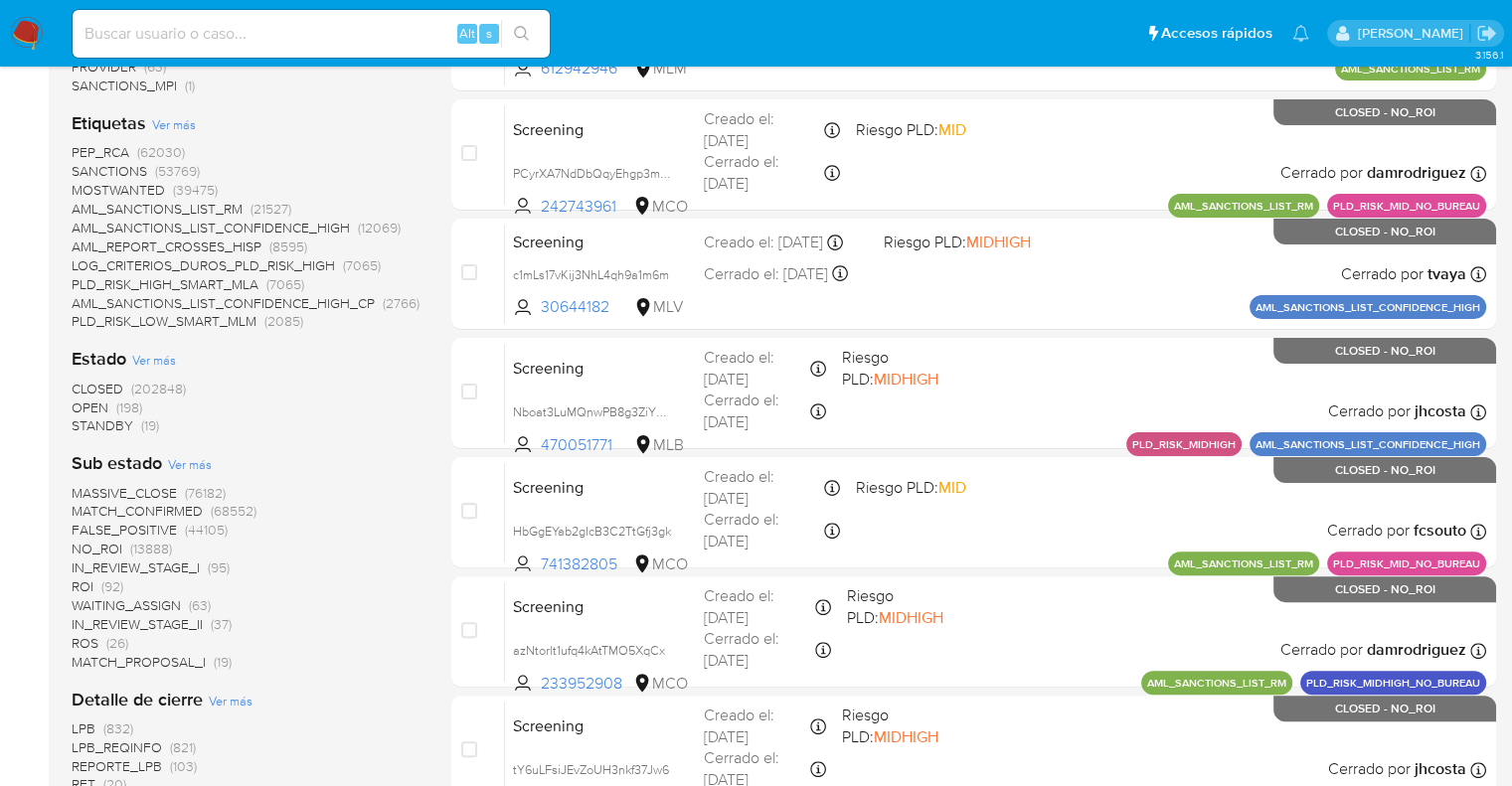
click at [83, 403] on span "OPEN" at bounding box center [90, 407] width 37 height 20
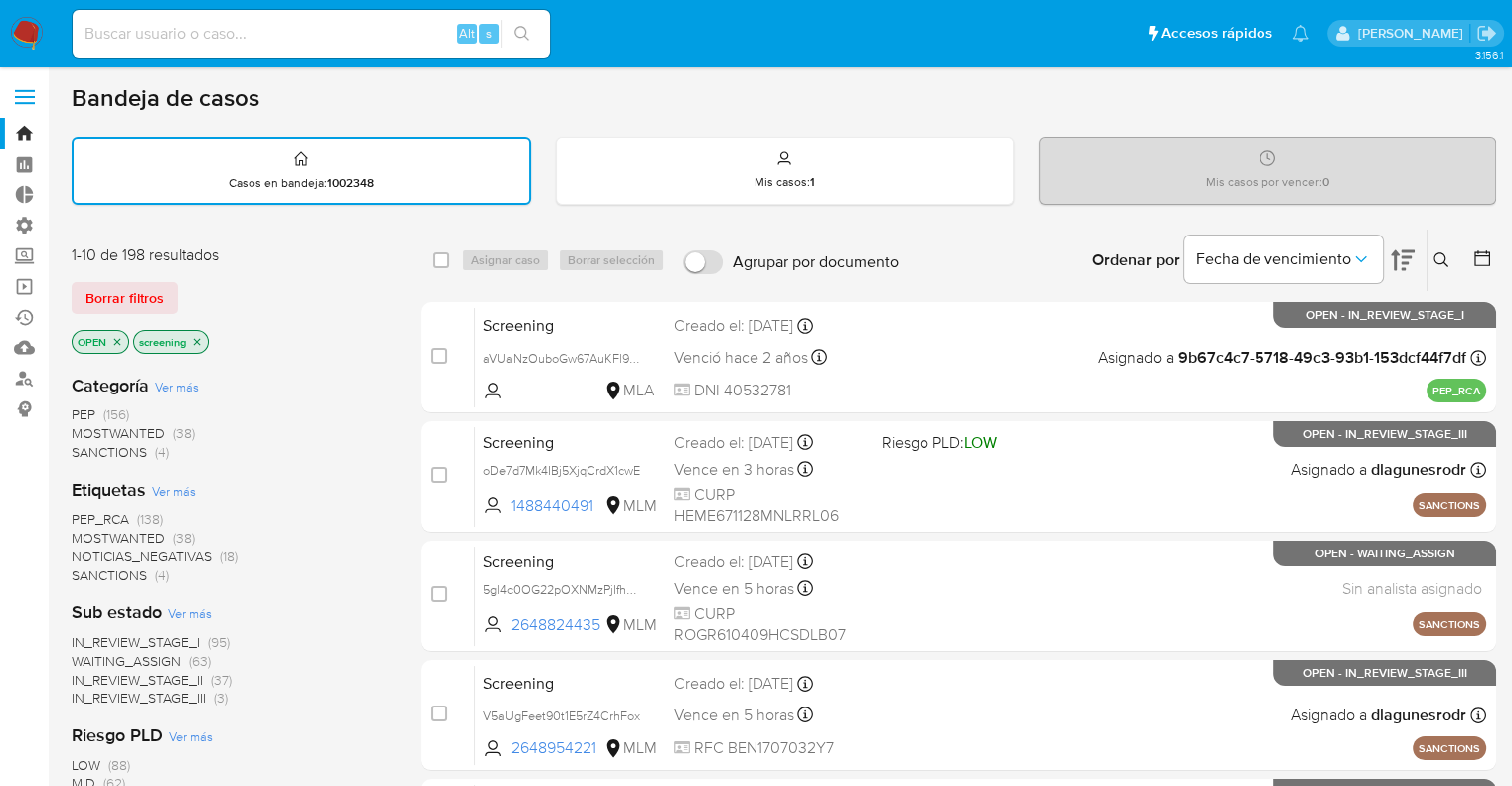
click at [80, 512] on span "PEP_RCA" at bounding box center [101, 519] width 58 height 20
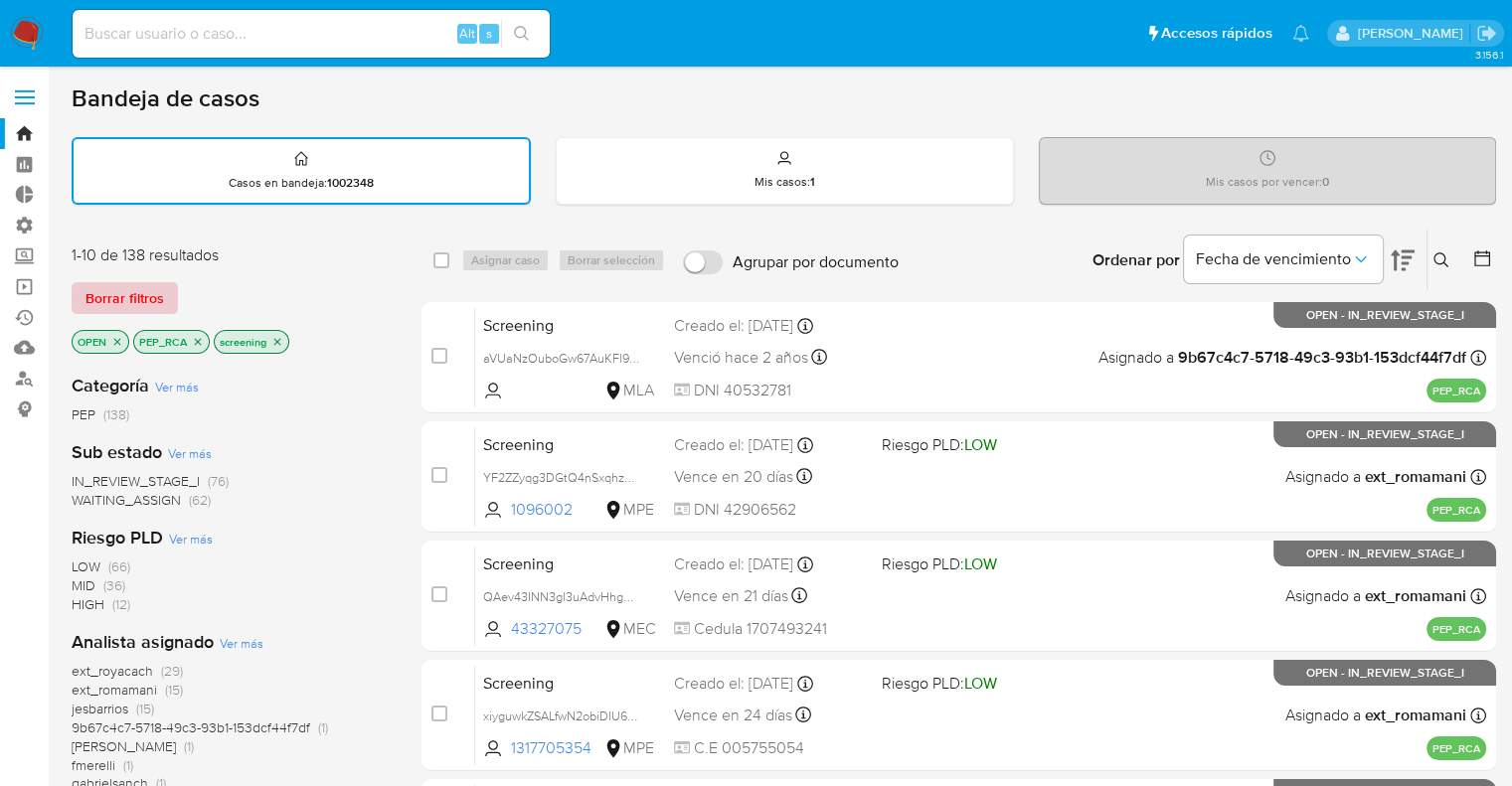
click at [171, 288] on button "Borrar filtros" at bounding box center [125, 298] width 107 height 32
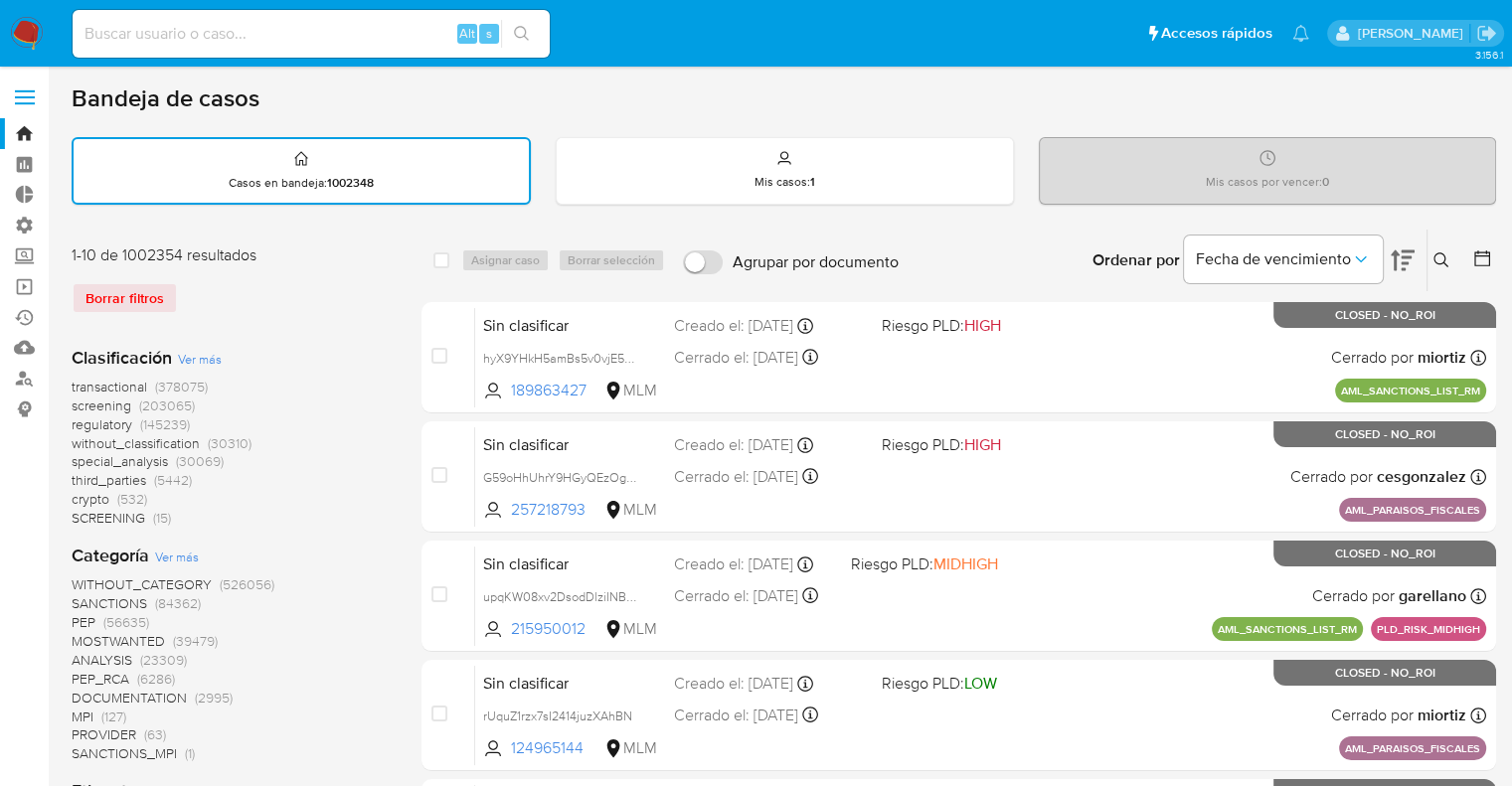
click at [74, 401] on span "screening" at bounding box center [102, 405] width 60 height 20
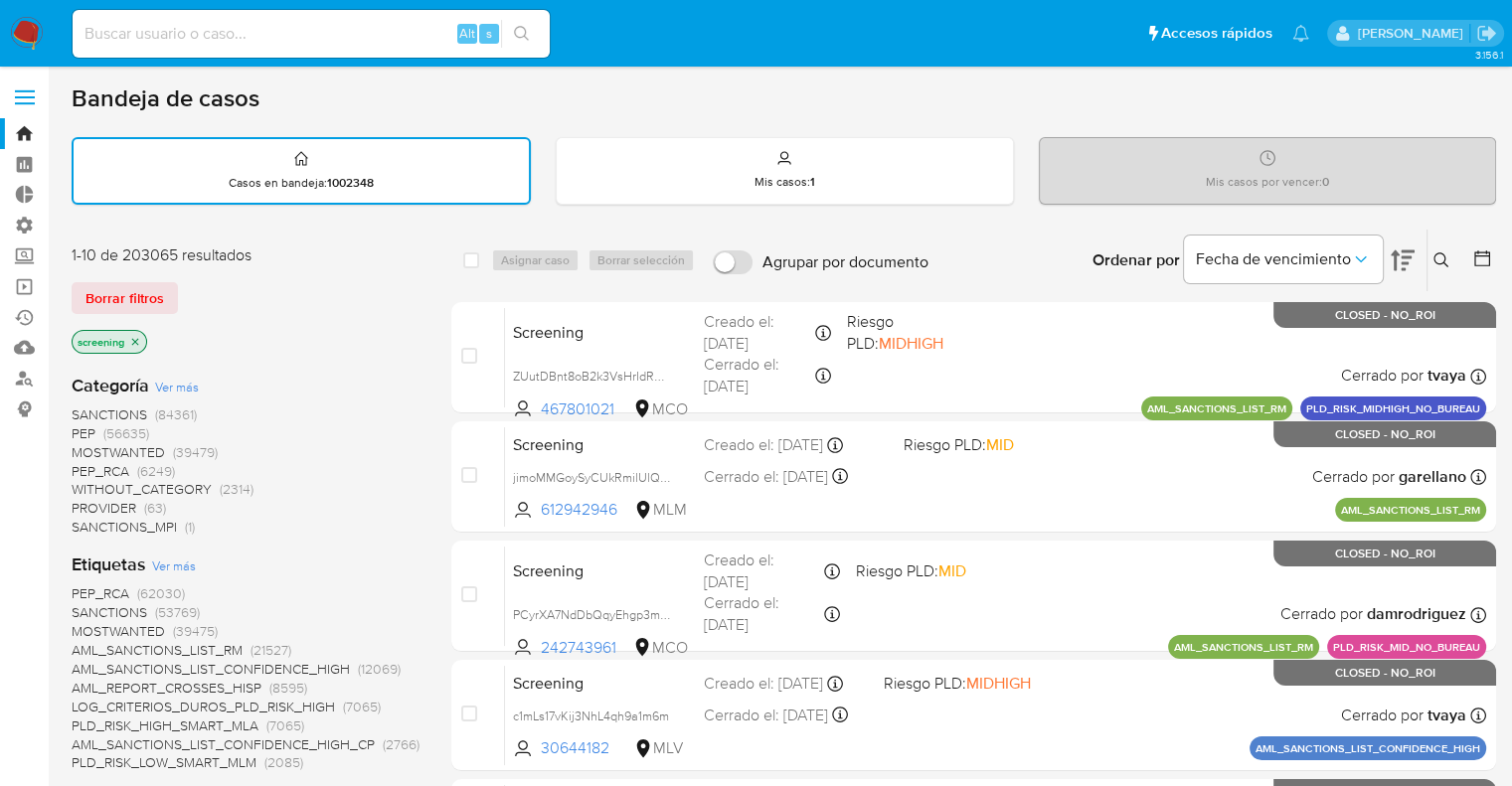
click at [183, 285] on div "Borrar filtros" at bounding box center [231, 298] width 318 height 32
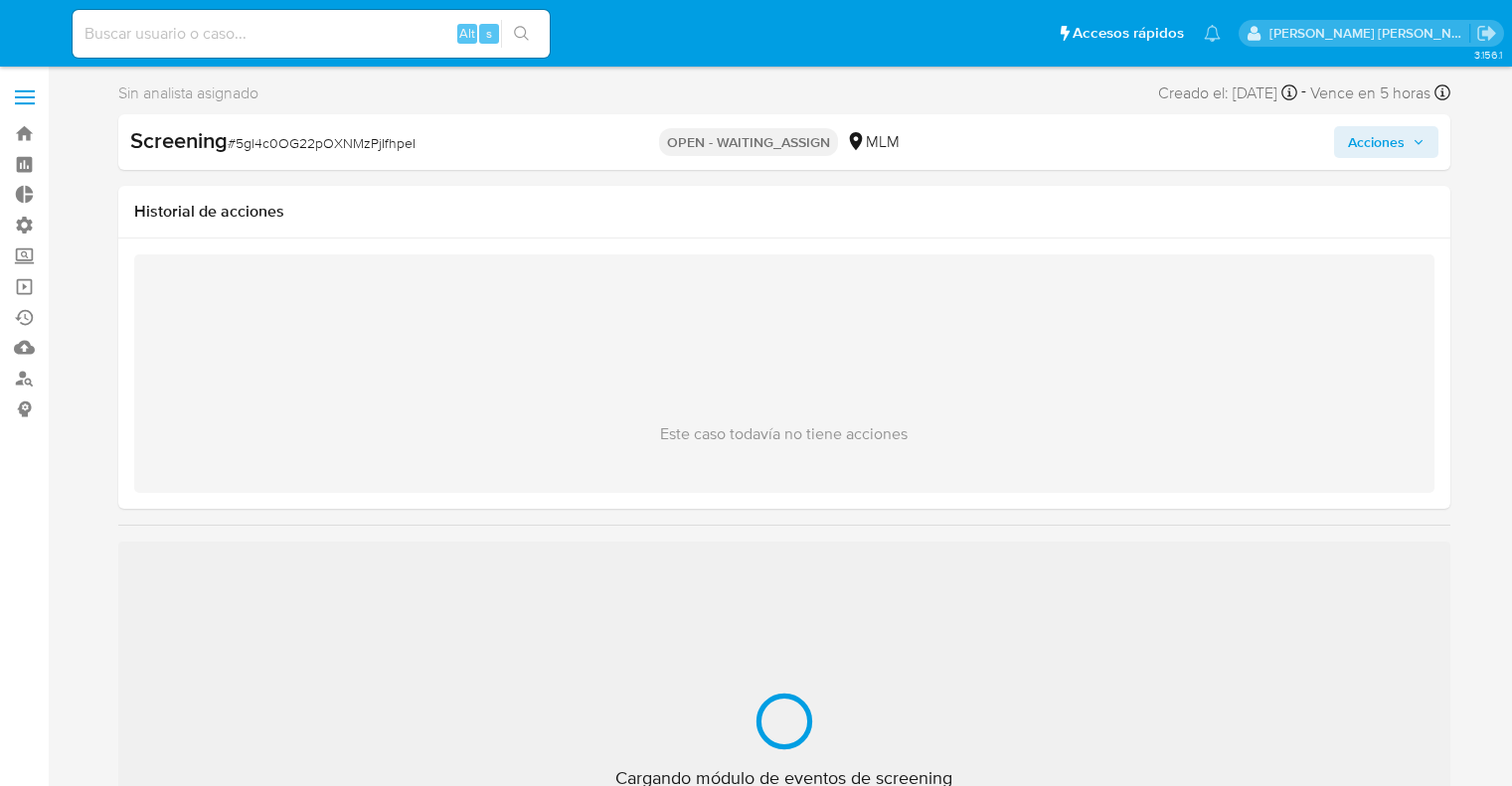
select select "10"
